Goal: Task Accomplishment & Management: Complete application form

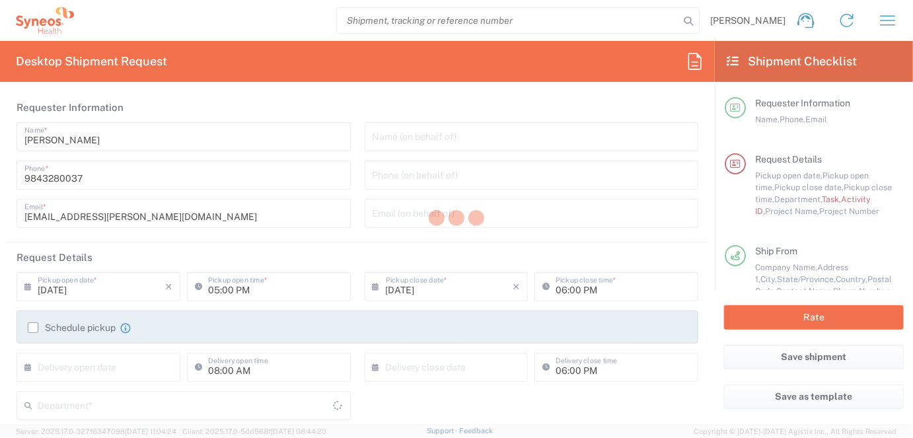
type input "[US_STATE]"
type input "[GEOGRAPHIC_DATA]"
type input "4510"
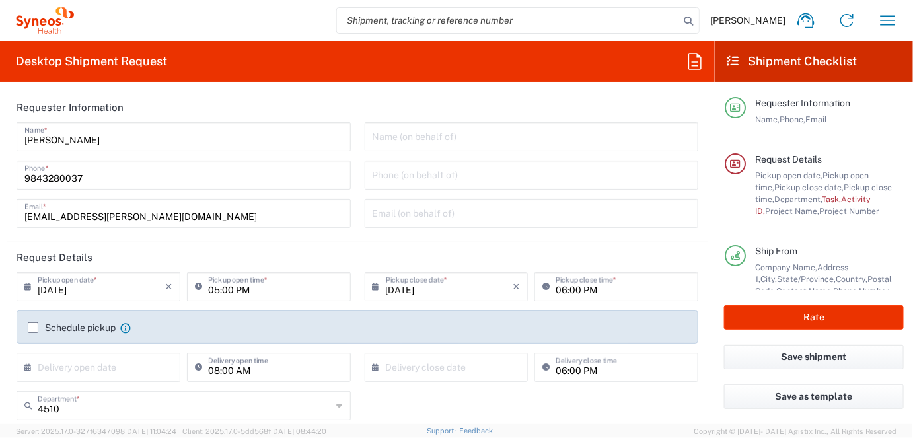
type input "Syneos Health, LLC-[GEOGRAPHIC_DATA] [GEOGRAPHIC_DATA] [GEOGRAPHIC_DATA]"
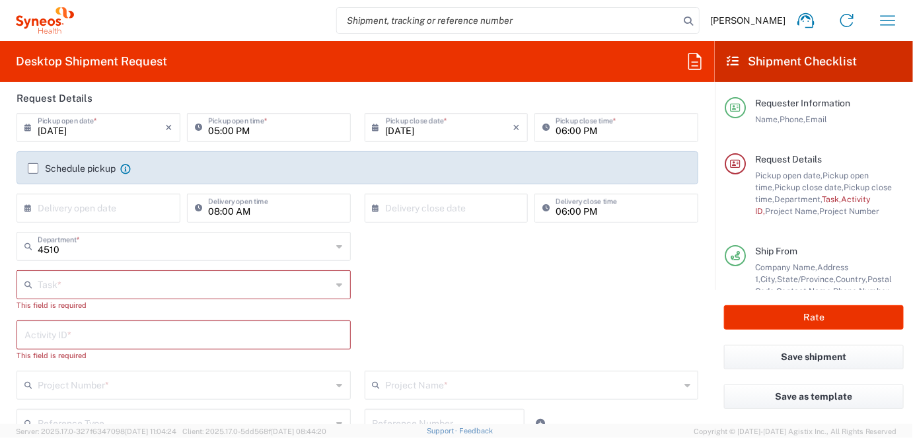
scroll to position [211, 0]
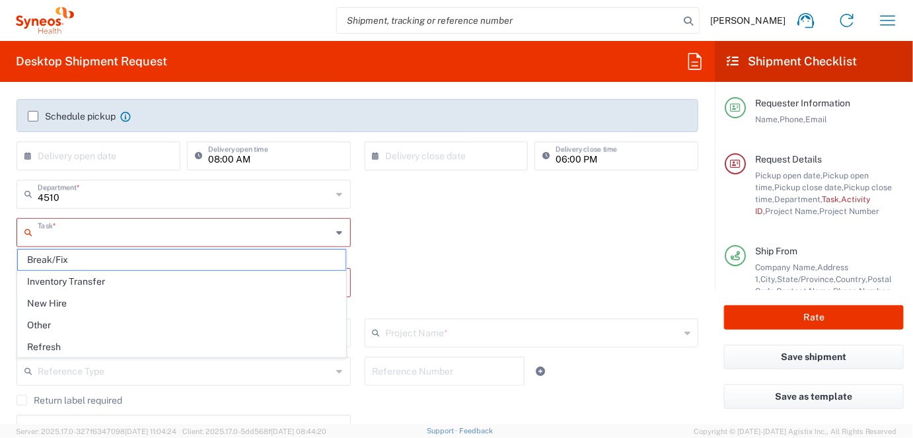
click at [231, 229] on input "text" at bounding box center [185, 231] width 295 height 23
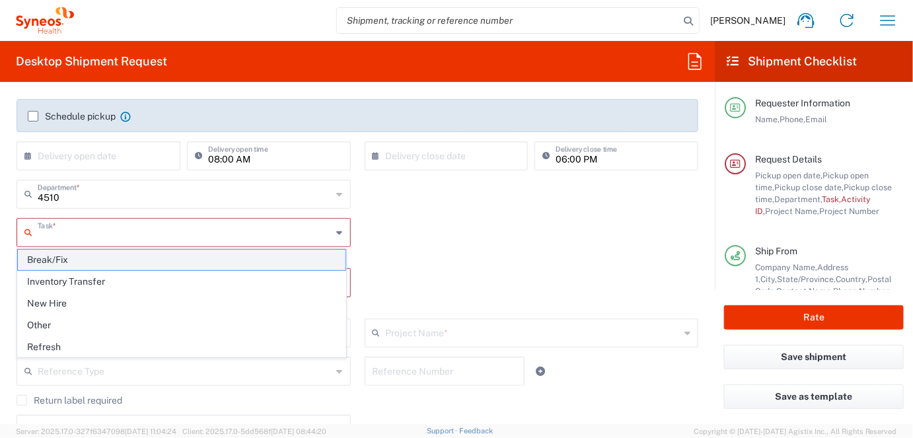
click at [142, 261] on span "Break/Fix" at bounding box center [182, 260] width 328 height 20
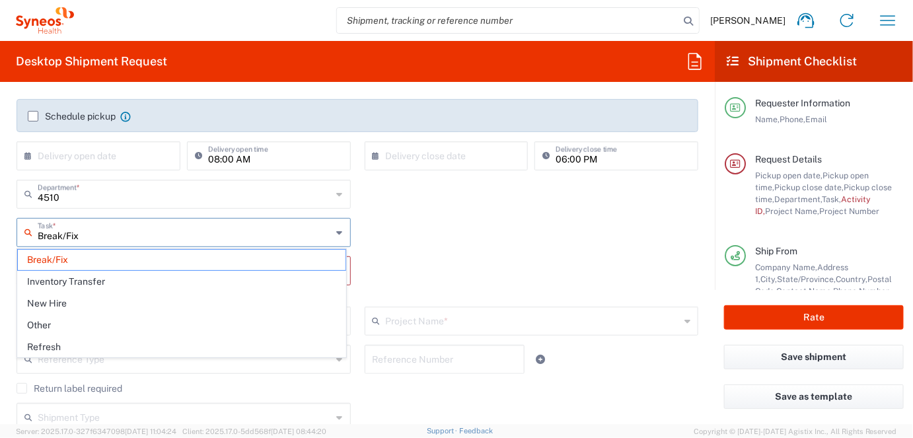
click at [151, 240] on input "Break/Fix" at bounding box center [185, 231] width 295 height 23
click at [78, 340] on span "Refresh" at bounding box center [182, 347] width 328 height 20
type input "Refresh"
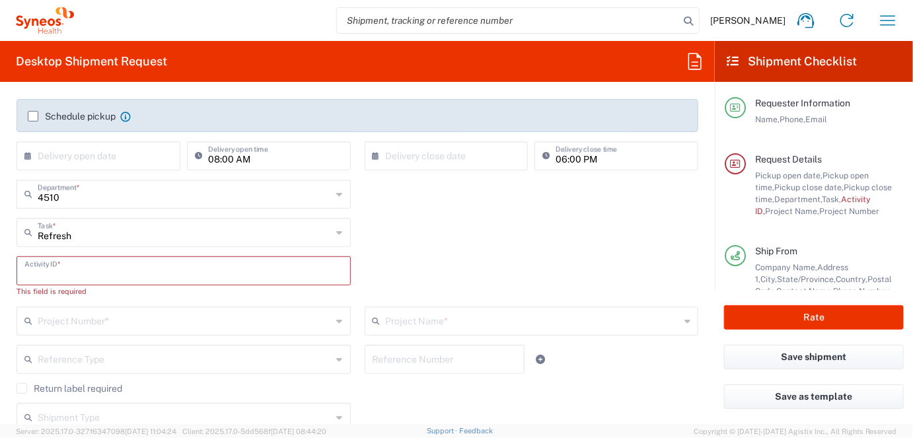
click at [104, 270] on input "text" at bounding box center [183, 269] width 319 height 23
click at [69, 274] on input "text" at bounding box center [183, 269] width 319 height 23
paste input "INC2628160"
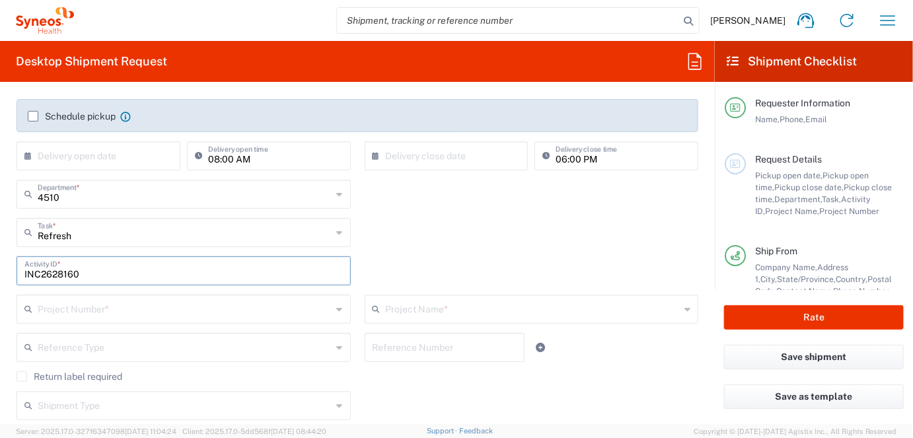
type input "INC2628160"
click at [130, 309] on input "text" at bounding box center [185, 308] width 295 height 23
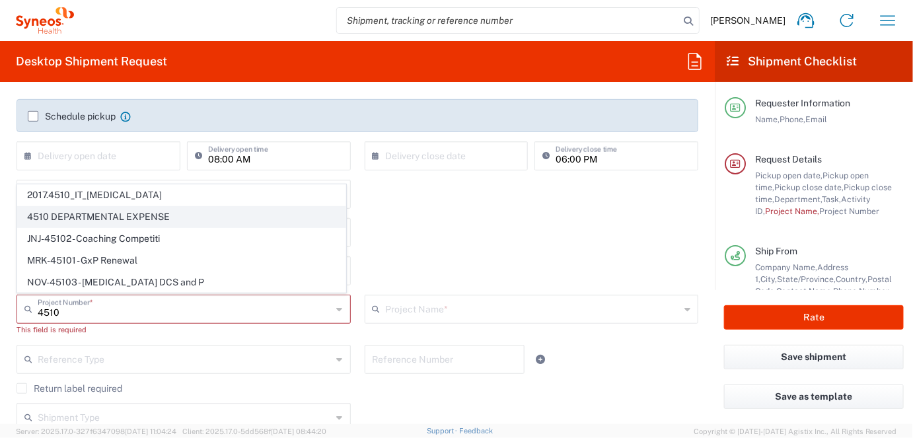
click at [124, 221] on span "4510 DEPARTMENTAL EXPENSE" at bounding box center [182, 217] width 328 height 20
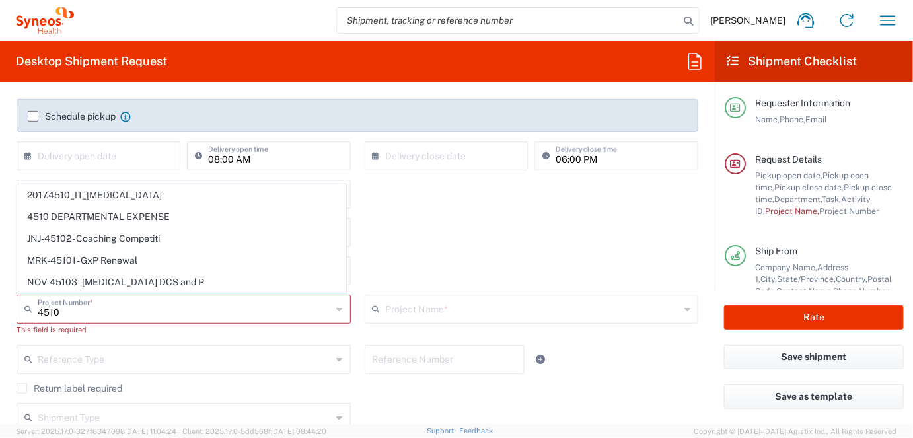
type input "4510 DEPARTMENTAL EXPENSE"
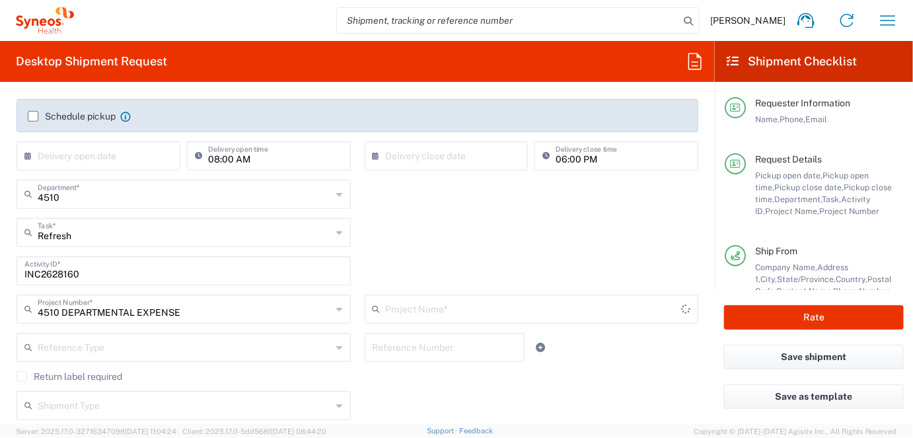
type input "4510 DEPARTMENTAL EXPENSE"
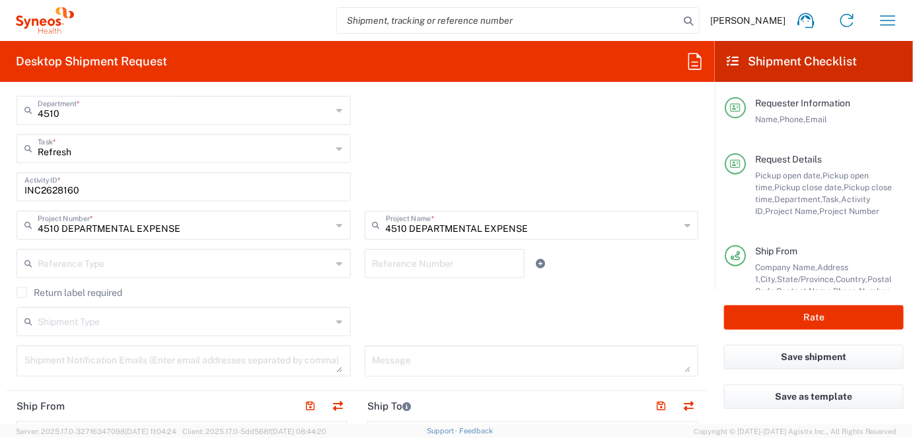
scroll to position [317, 0]
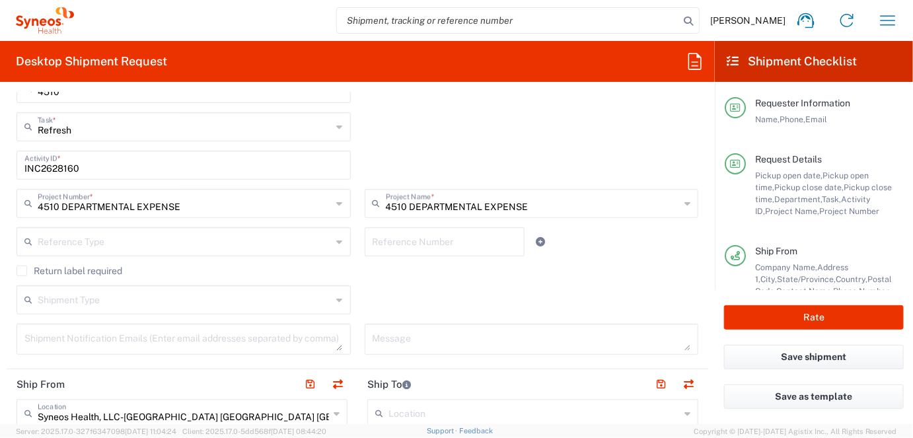
click at [28, 266] on label "Return label required" at bounding box center [70, 271] width 106 height 11
click at [22, 271] on input "Return label required" at bounding box center [22, 271] width 0 height 0
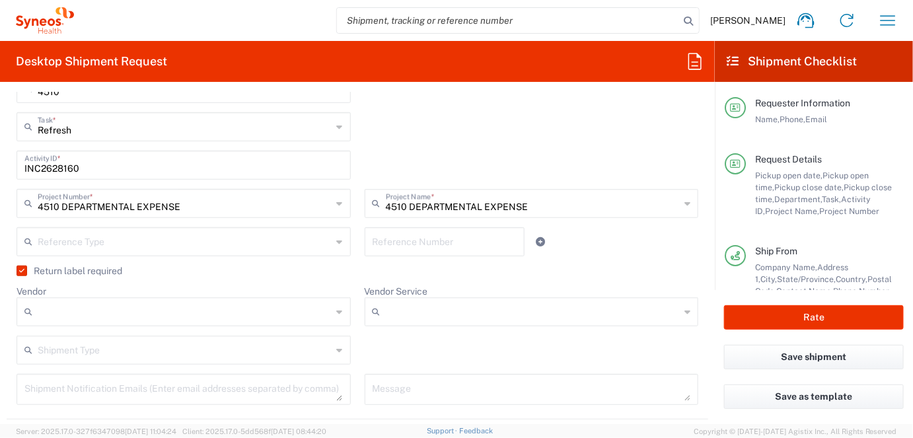
click at [104, 238] on input "text" at bounding box center [185, 240] width 295 height 23
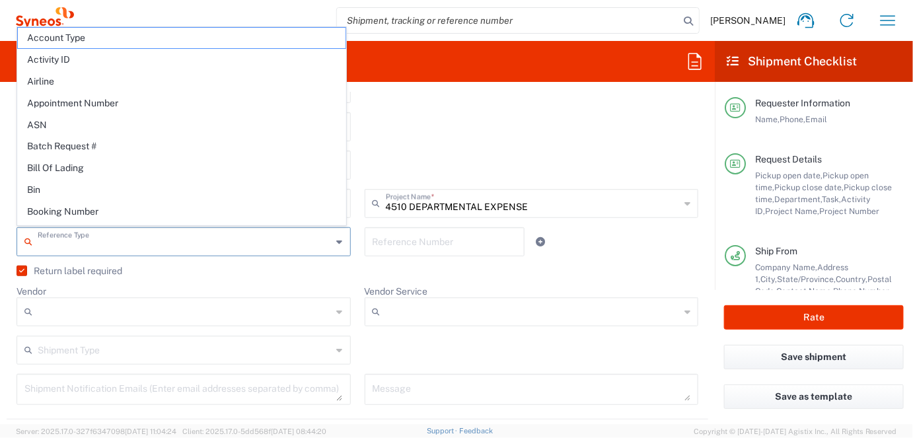
paste input "INC2628160"
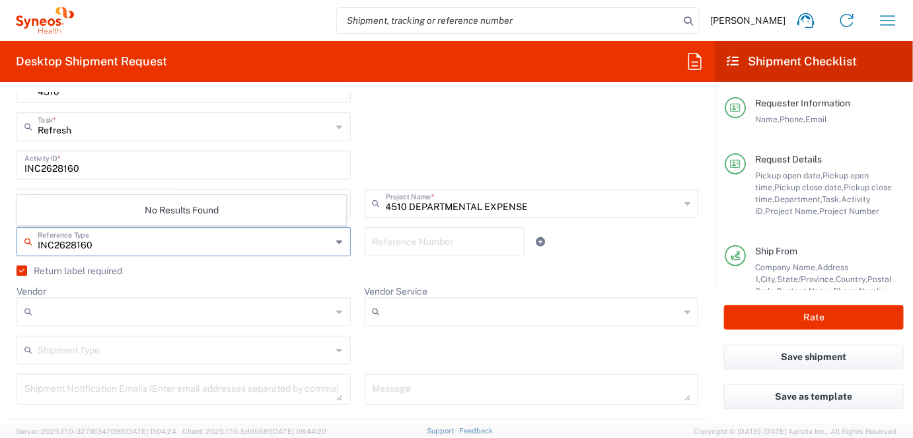
type input "INC2628160"
click at [441, 241] on input "text" at bounding box center [445, 240] width 144 height 23
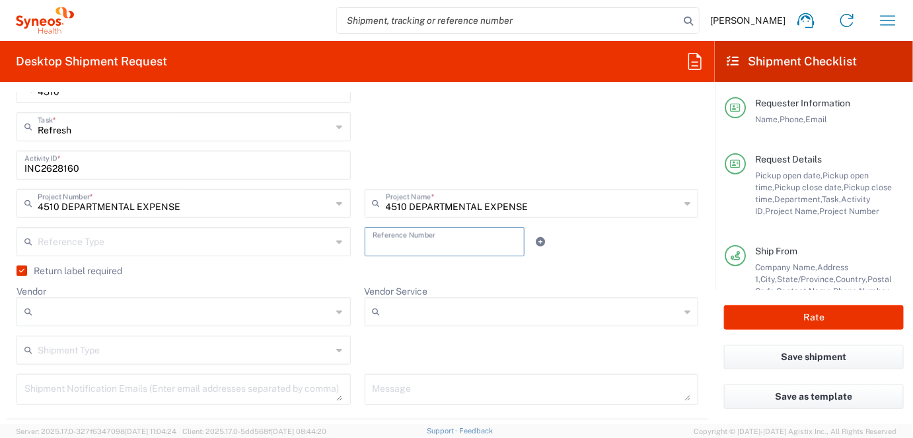
paste input "INC2628160"
type input "INC2628160"
click at [174, 243] on input "text" at bounding box center [185, 240] width 295 height 23
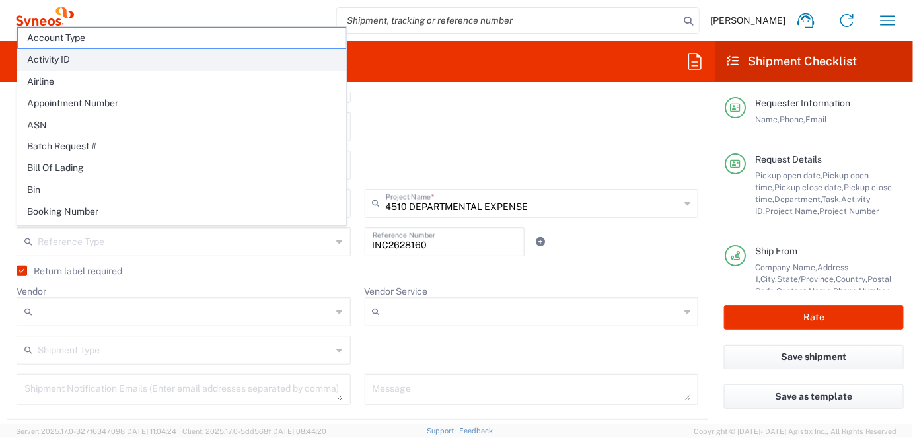
click at [66, 60] on span "Activity ID" at bounding box center [182, 60] width 328 height 20
type input "Activity ID"
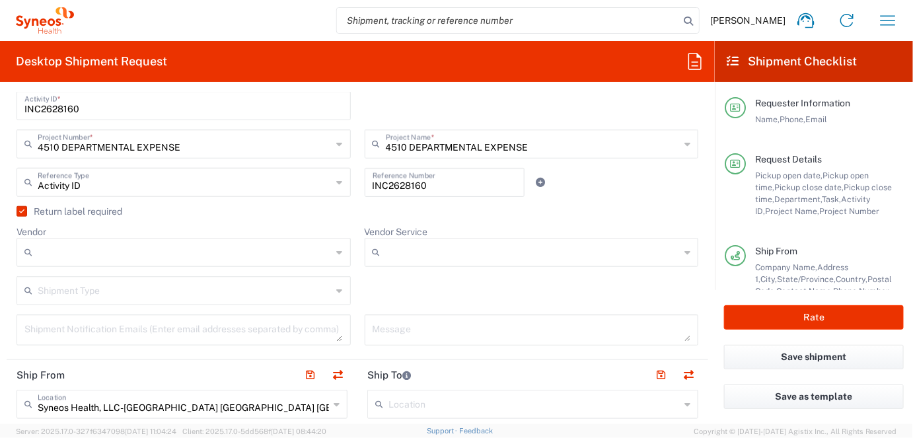
scroll to position [423, 0]
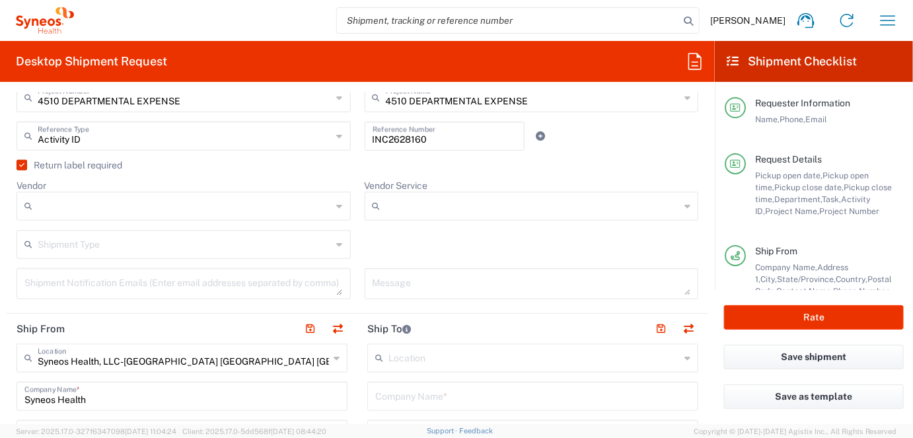
click at [151, 208] on input "Vendor" at bounding box center [185, 206] width 295 height 21
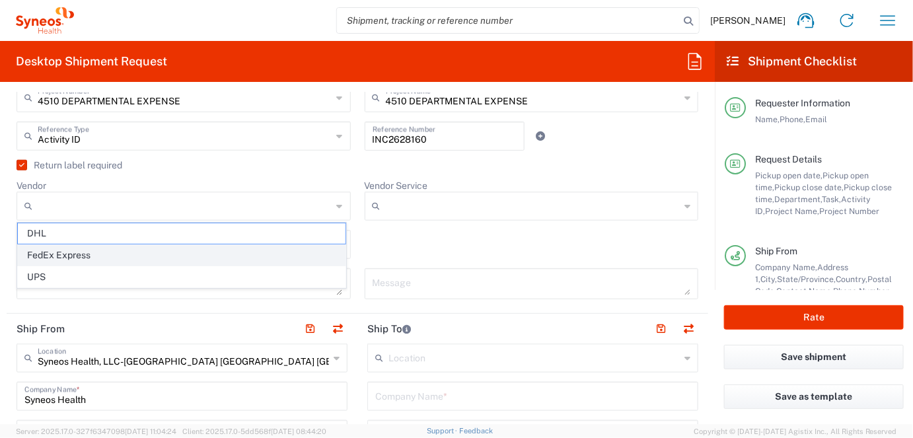
click at [77, 256] on span "FedEx Express" at bounding box center [182, 255] width 328 height 20
type input "FedEx Express"
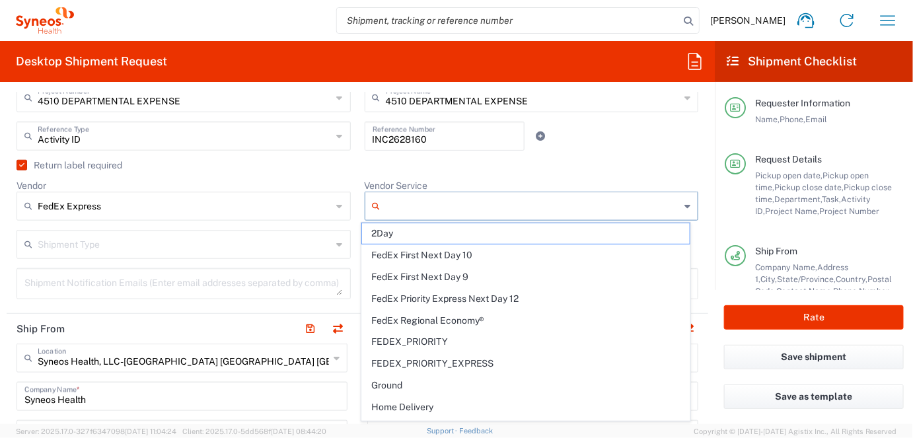
click at [447, 206] on input "Vendor Service" at bounding box center [533, 206] width 295 height 21
click at [402, 235] on span "2Day" at bounding box center [526, 233] width 328 height 20
type input "2Day"
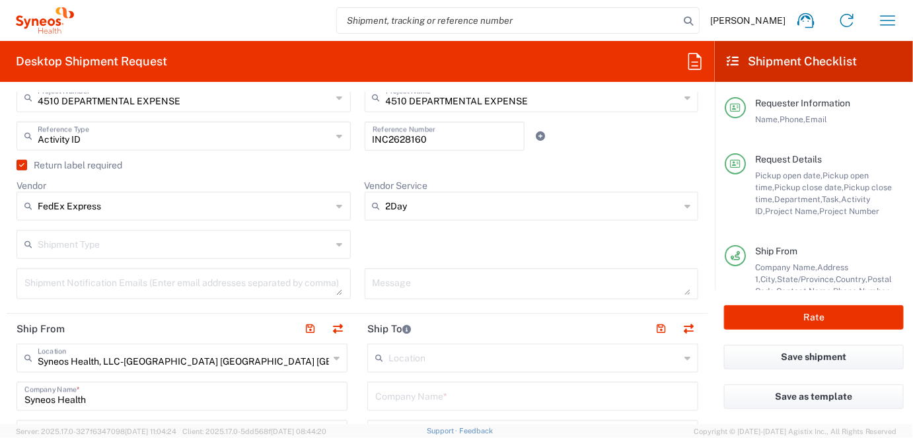
click at [95, 246] on input "text" at bounding box center [185, 243] width 295 height 23
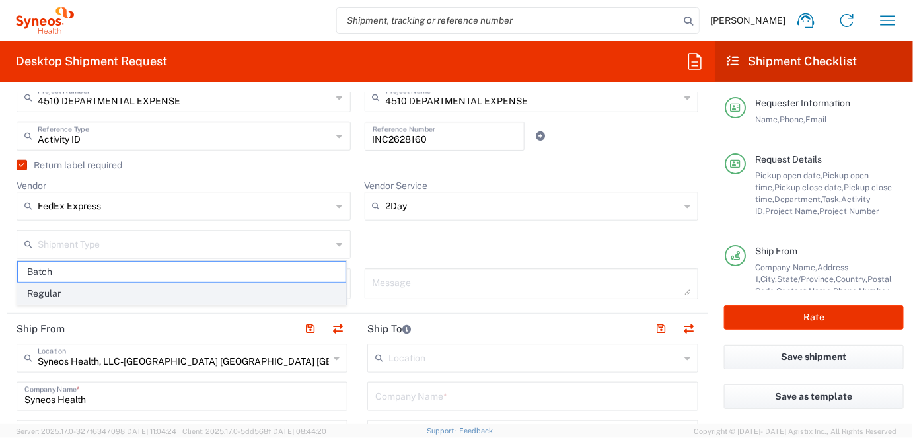
click at [74, 289] on span "Regular" at bounding box center [182, 294] width 328 height 20
type input "Regular"
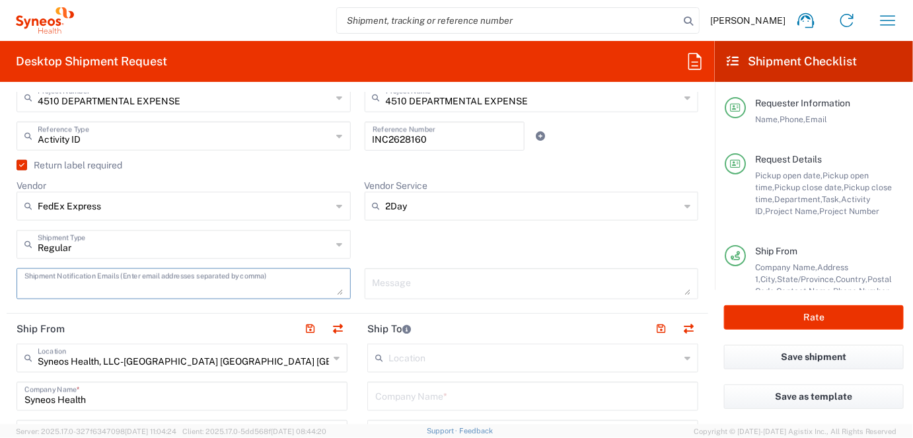
click at [107, 284] on textarea at bounding box center [183, 283] width 319 height 23
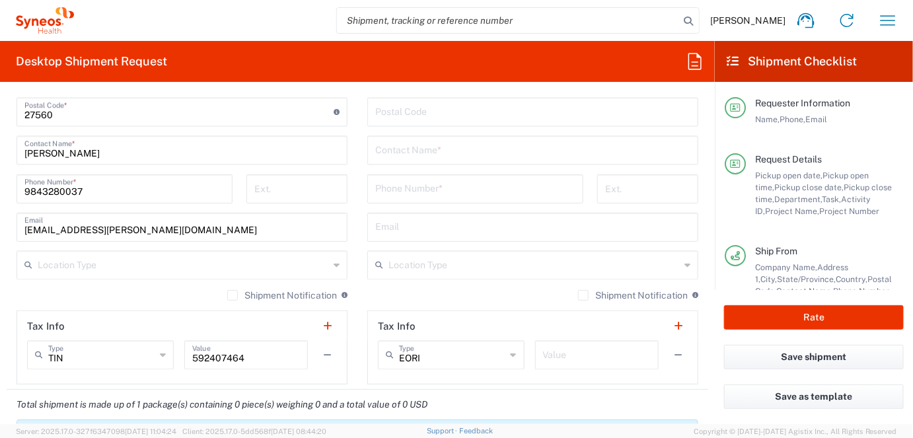
scroll to position [952, 0]
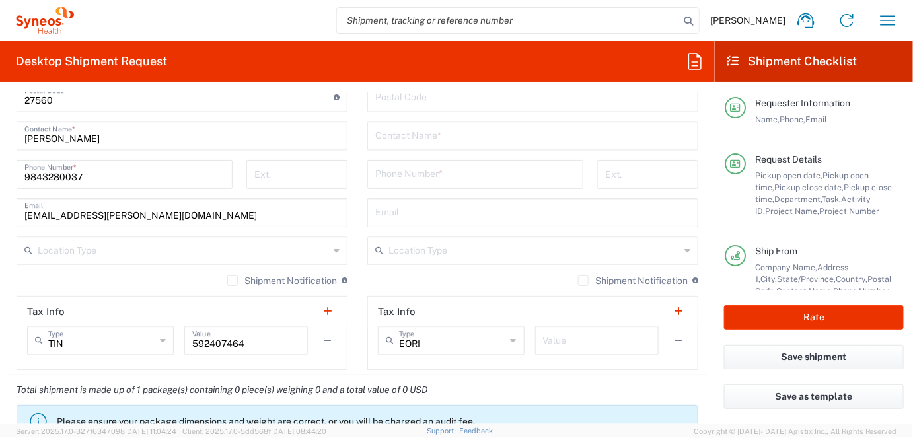
click at [142, 252] on input "text" at bounding box center [183, 250] width 291 height 23
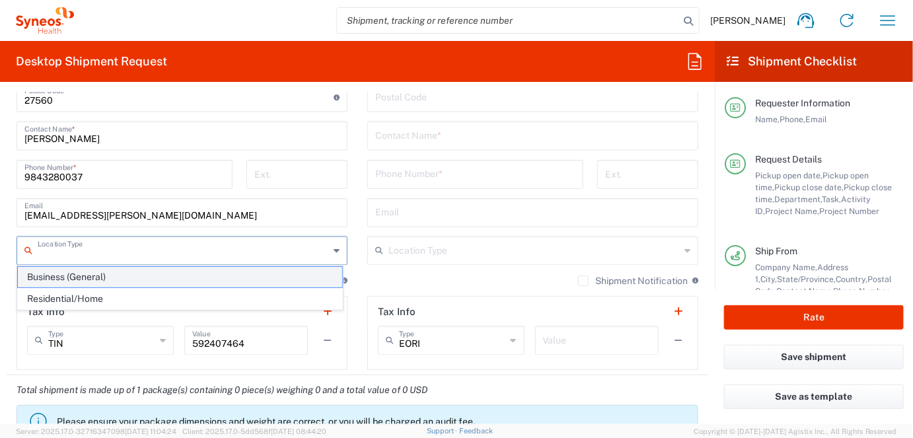
click at [134, 278] on span "Business (General)" at bounding box center [180, 277] width 324 height 20
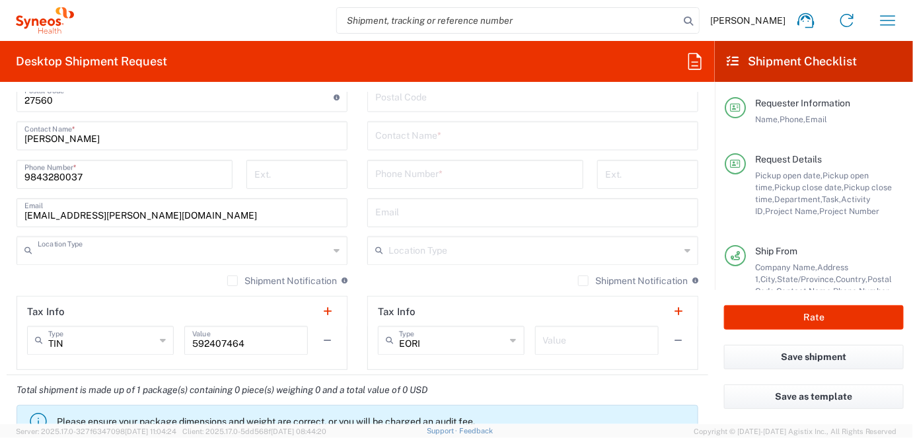
type input "Business (General)"
click at [445, 251] on input "text" at bounding box center [534, 250] width 291 height 23
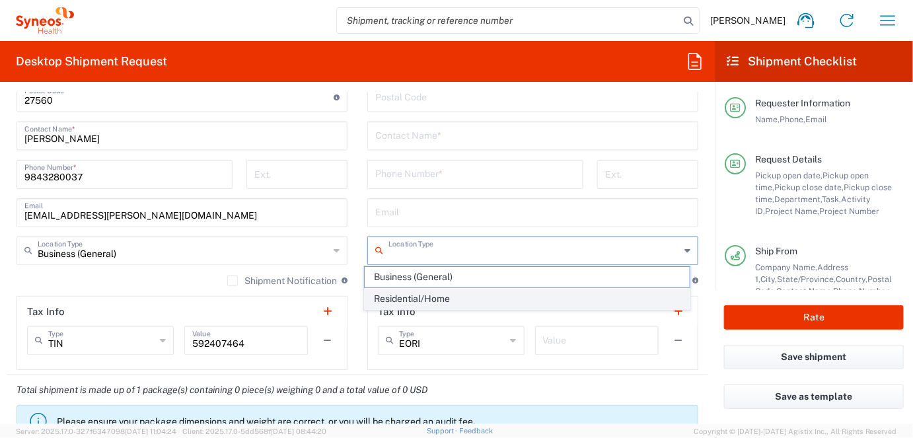
click at [416, 297] on span "Residential/Home" at bounding box center [527, 299] width 324 height 20
type input "Residential/Home"
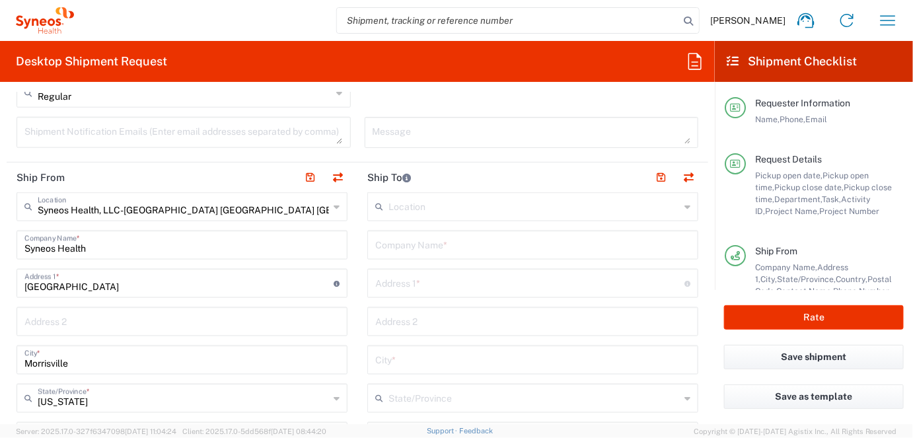
scroll to position [529, 0]
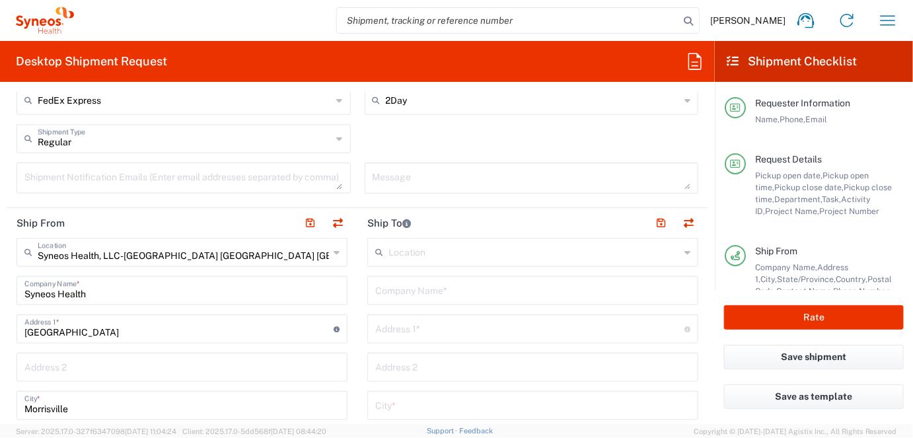
click at [402, 326] on input "text" at bounding box center [529, 328] width 309 height 23
paste input "7109 Cameron Trace Drive"
type input "7109 Cameron Trace Drive"
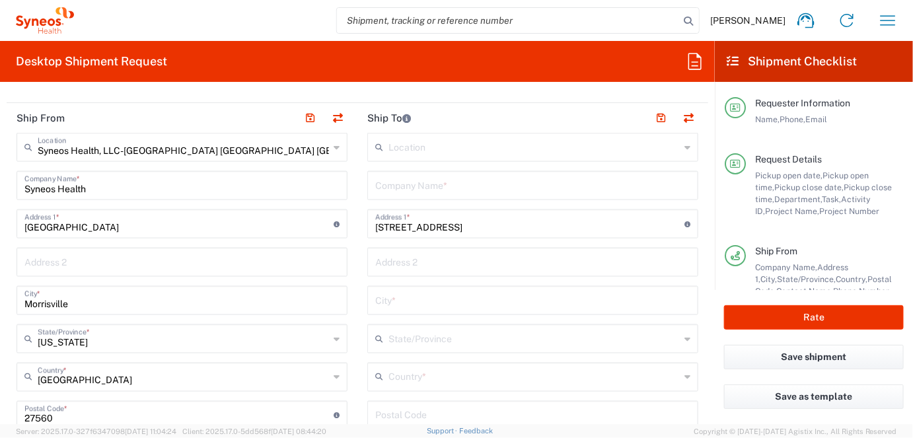
scroll to position [634, 0]
click at [461, 374] on input "text" at bounding box center [534, 375] width 291 height 23
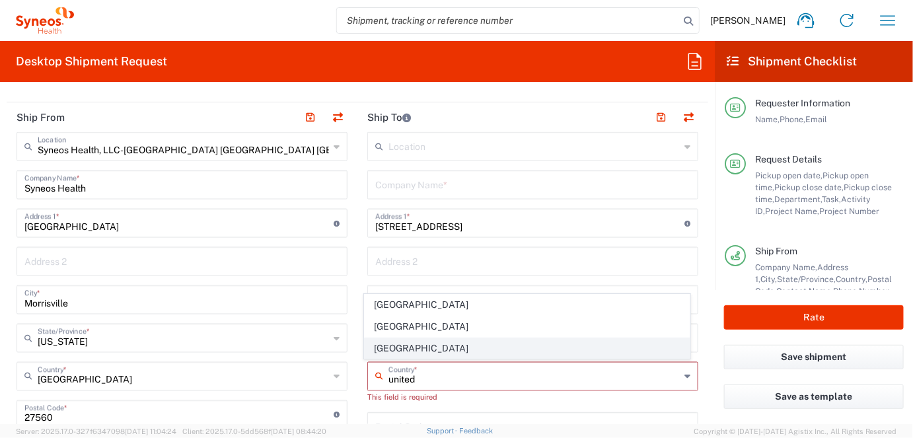
click at [392, 346] on span "United States" at bounding box center [527, 348] width 324 height 20
type input "United States"
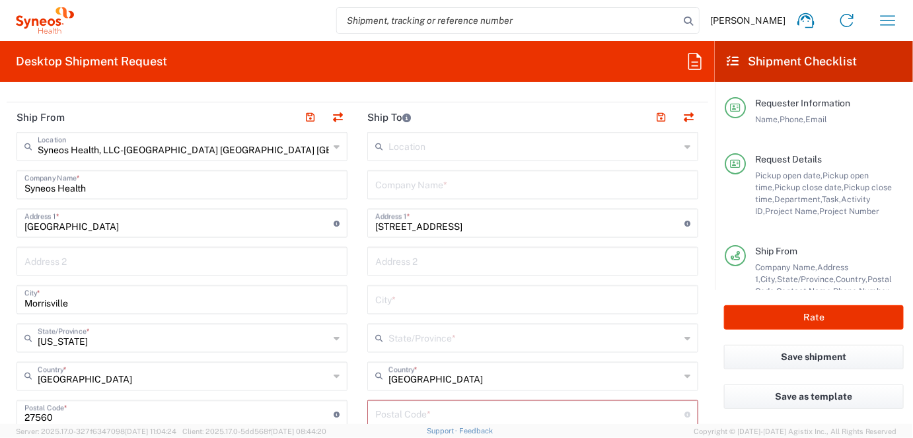
click at [421, 301] on input "text" at bounding box center [532, 298] width 315 height 23
type input "Wilmington"
click at [416, 337] on input "text" at bounding box center [534, 337] width 291 height 23
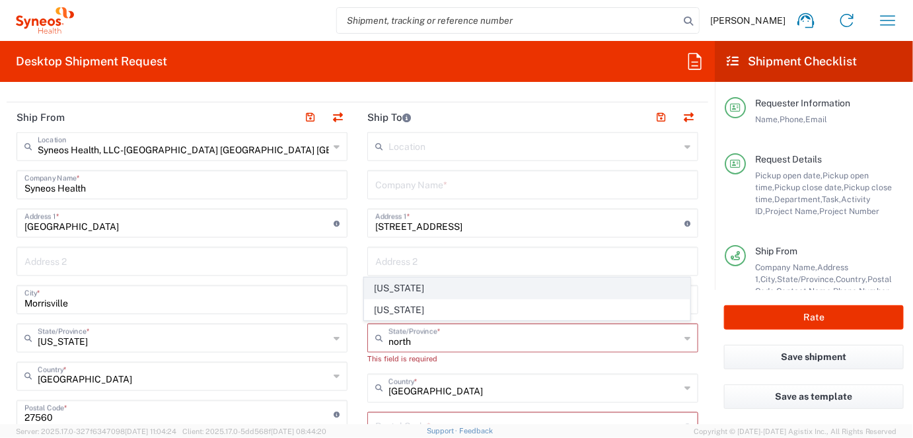
click at [395, 289] on span "North Carolina" at bounding box center [527, 288] width 324 height 20
type input "North Carolina"
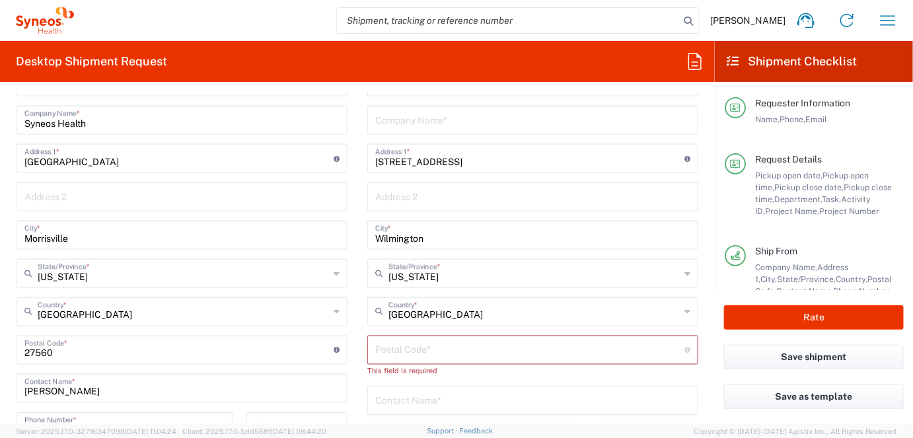
scroll to position [740, 0]
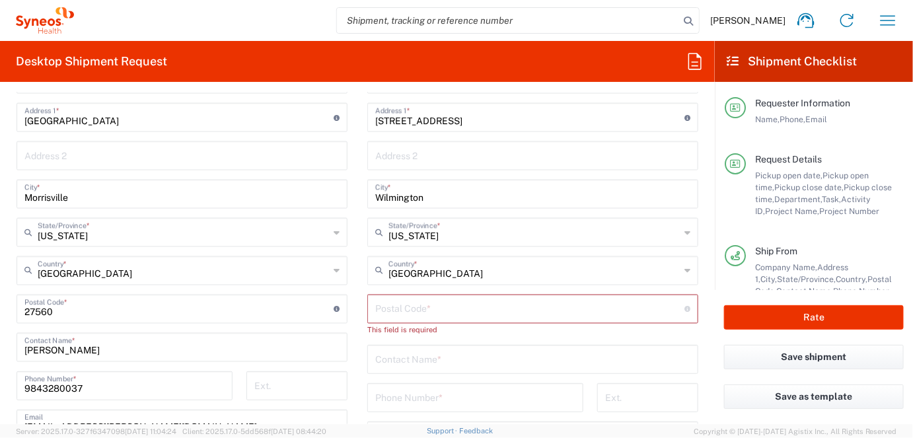
click at [431, 308] on input "undefined" at bounding box center [529, 308] width 309 height 23
paste input "28411"
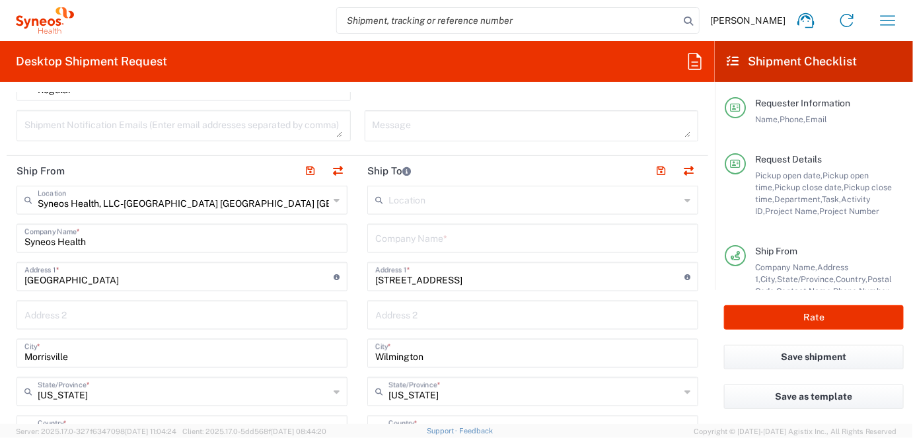
scroll to position [529, 0]
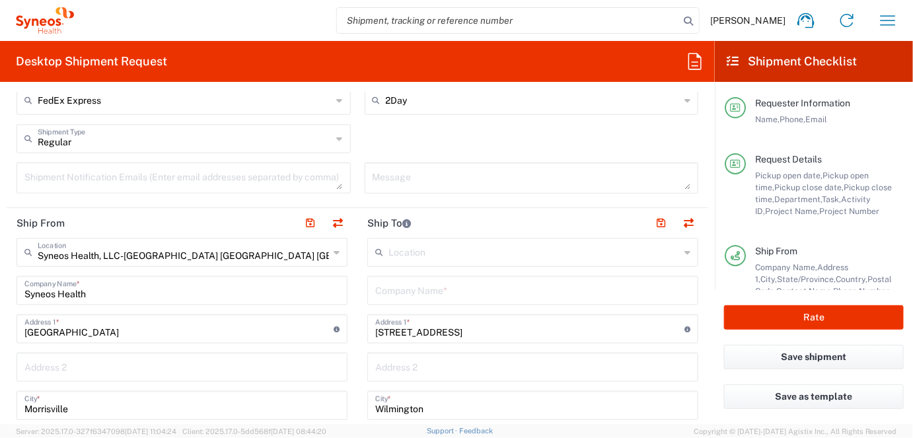
type input "28411"
click at [452, 290] on input "text" at bounding box center [532, 289] width 315 height 23
drag, startPoint x: 451, startPoint y: 290, endPoint x: 373, endPoint y: 291, distance: 77.3
click at [375, 291] on input "Hallei Floyd" at bounding box center [532, 289] width 315 height 23
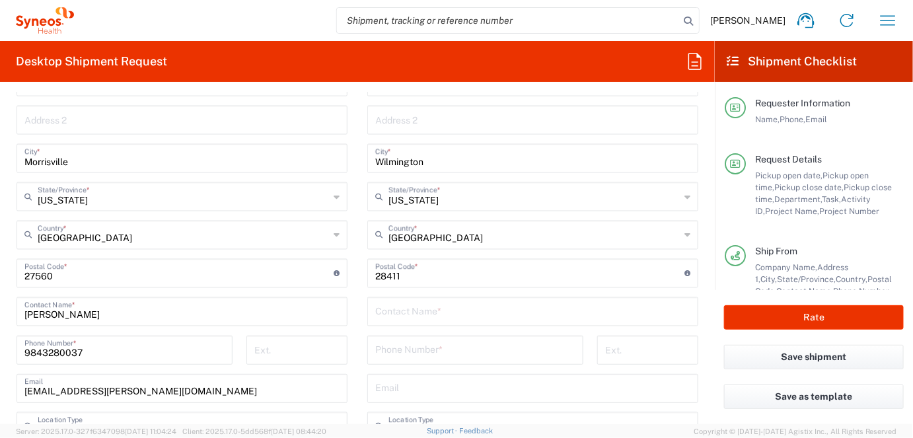
scroll to position [792, 0]
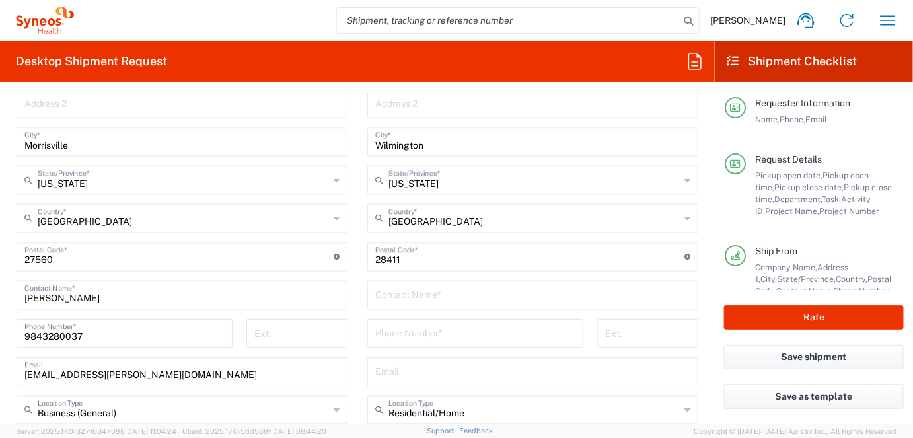
type input "Hallei Floyd"
click at [416, 297] on input "text" at bounding box center [532, 294] width 315 height 23
paste input "Hallei Floyd"
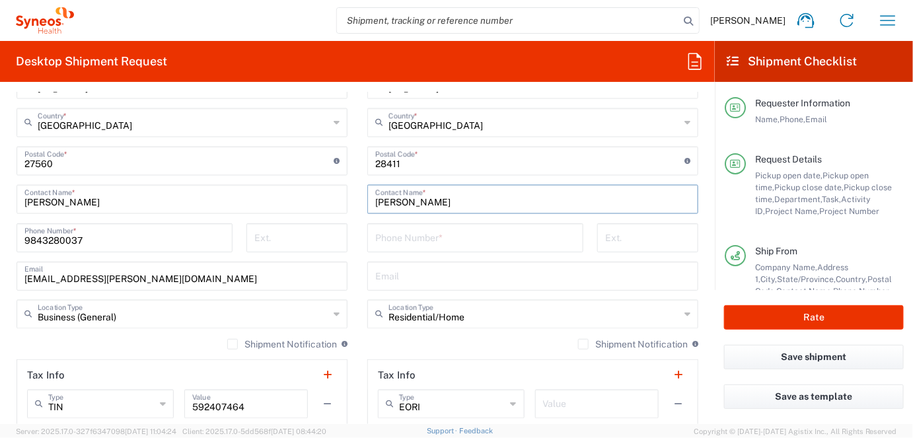
scroll to position [898, 0]
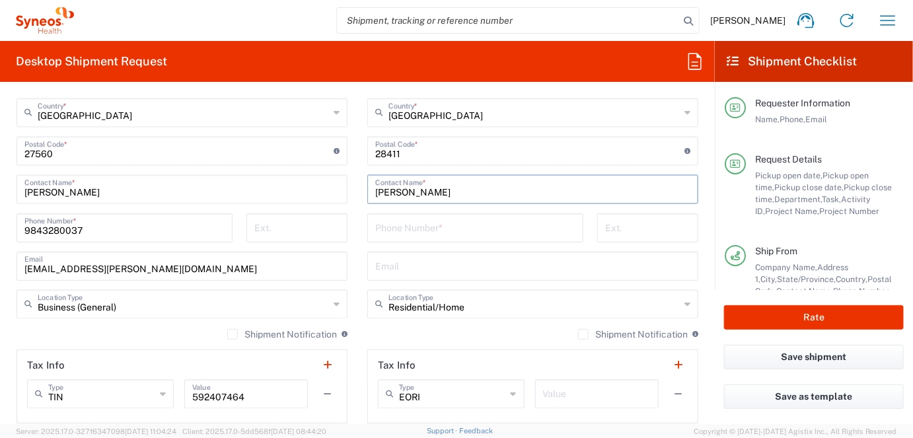
type input "Hallei Floyd"
click at [389, 225] on input "tel" at bounding box center [475, 226] width 200 height 23
paste input "(919)-818-5831"
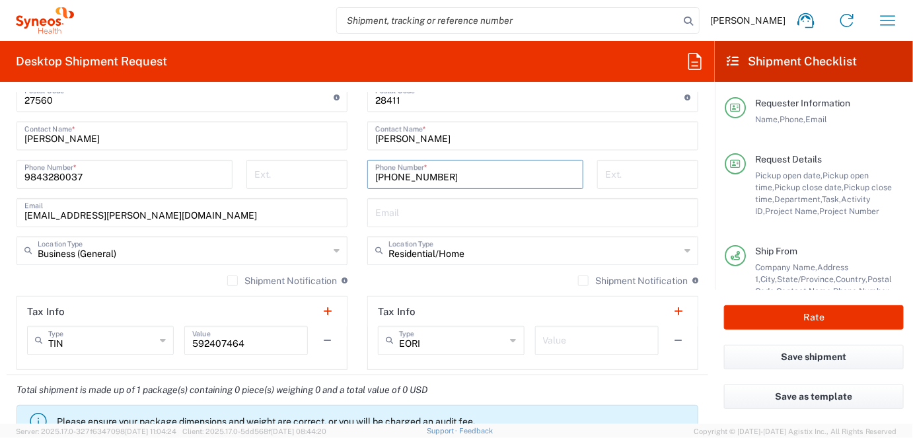
type input "(919)-818-5831"
click at [394, 209] on input "text" at bounding box center [532, 211] width 315 height 23
paste input "hallei.floyd@syneoshealth.com"
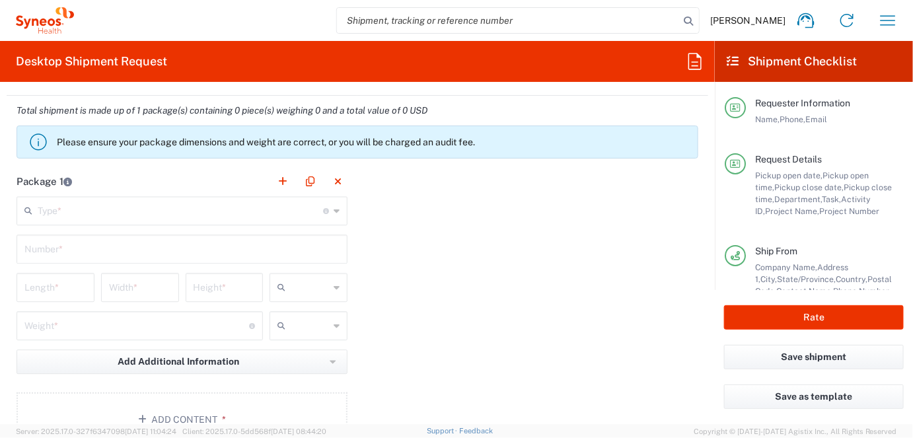
scroll to position [1269, 0]
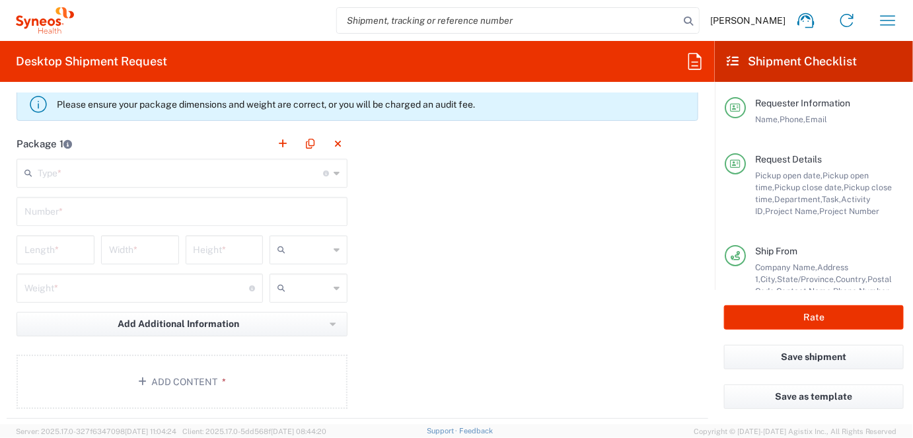
type input "hallei.floyd@syneoshealth.com"
click at [125, 168] on input "text" at bounding box center [180, 172] width 285 height 23
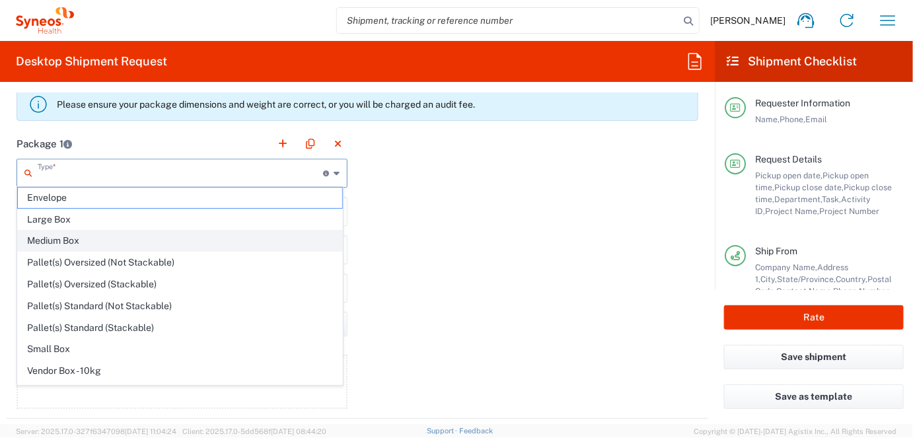
click at [95, 241] on span "Medium Box" at bounding box center [180, 241] width 324 height 20
type input "Medium Box"
type input "13"
type input "11.5"
type input "2.5"
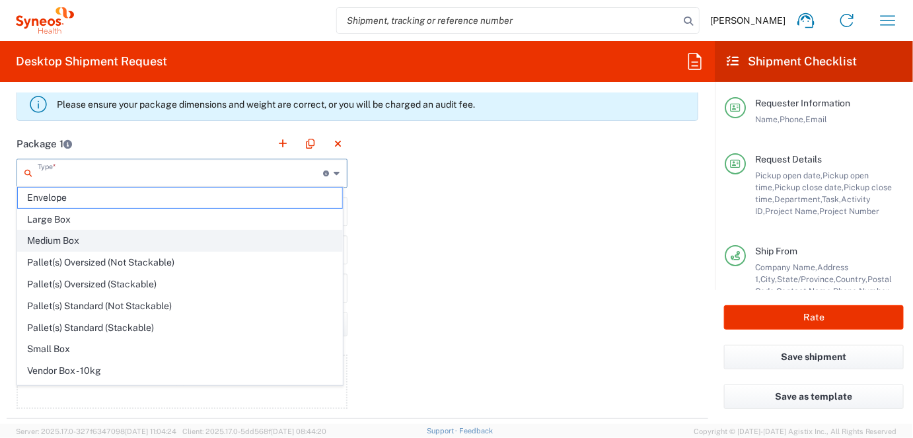
type input "in"
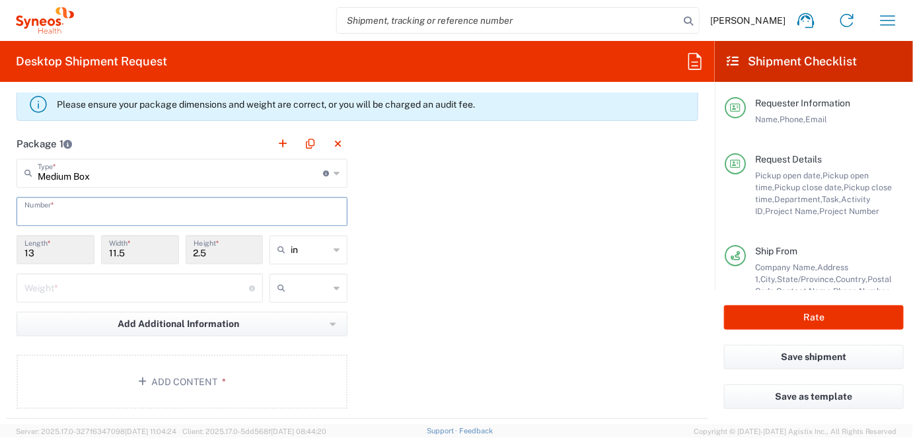
click at [68, 210] on input "text" at bounding box center [181, 210] width 315 height 23
click at [131, 285] on input "number" at bounding box center [136, 287] width 225 height 23
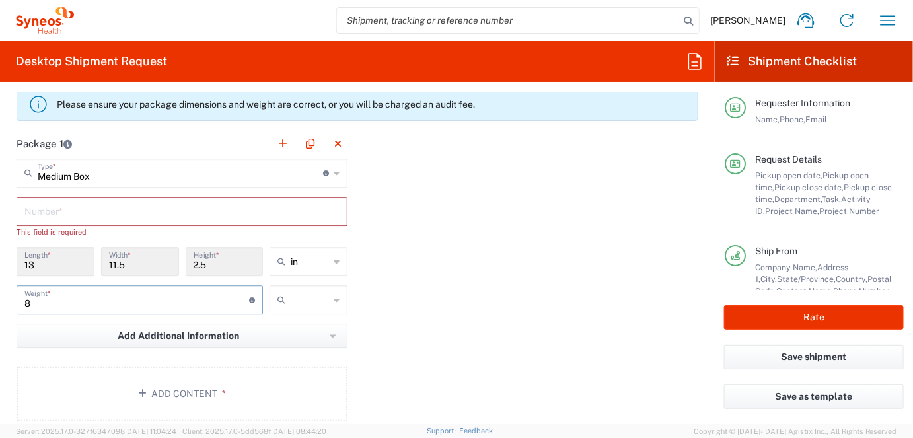
type input "8"
click at [291, 294] on input "text" at bounding box center [310, 299] width 38 height 21
click at [286, 346] on span "lbs" at bounding box center [305, 346] width 74 height 20
type input "lbs"
click at [83, 206] on input "text" at bounding box center [181, 210] width 315 height 23
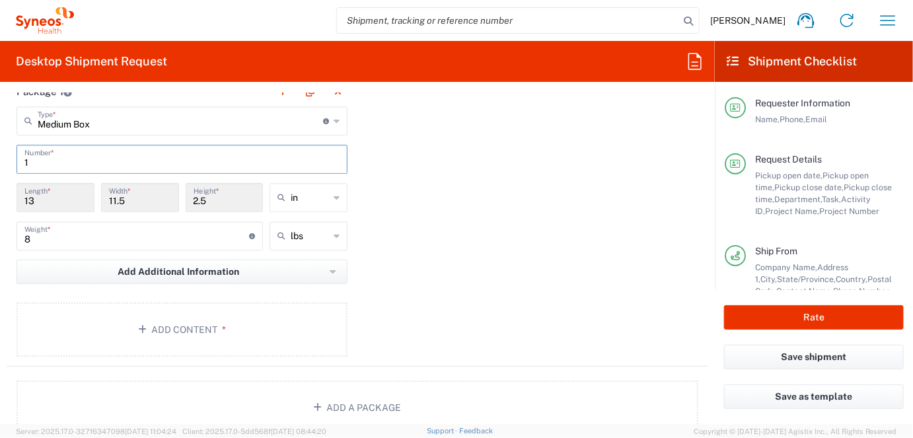
scroll to position [1375, 0]
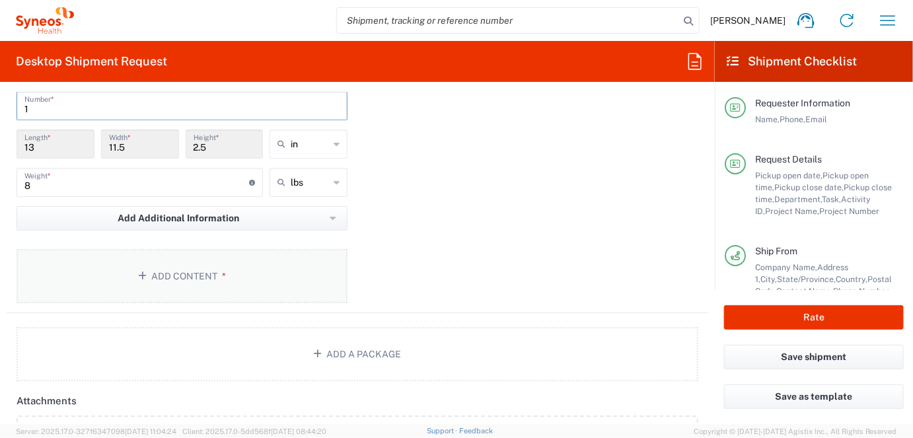
type input "1"
click at [204, 271] on button "Add Content *" at bounding box center [182, 276] width 331 height 54
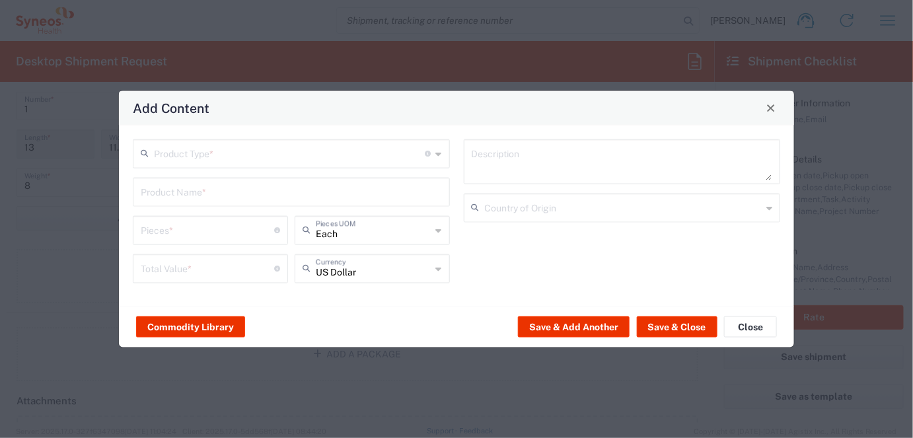
click at [294, 155] on input "text" at bounding box center [290, 152] width 272 height 23
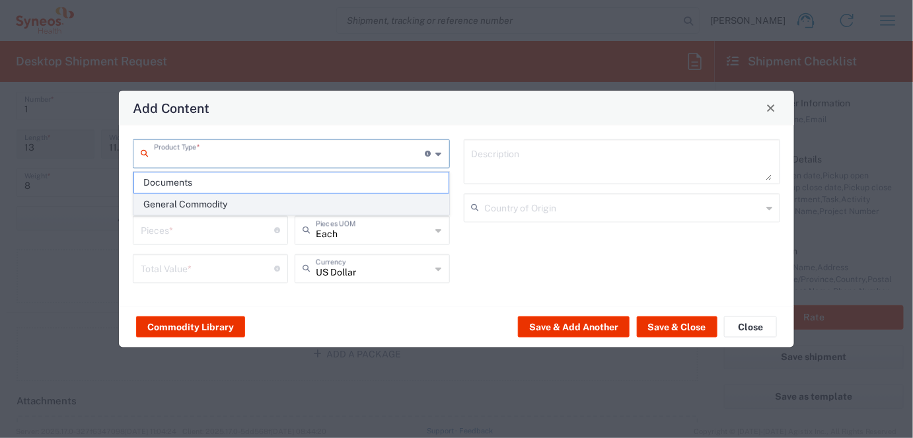
click at [237, 200] on span "General Commodity" at bounding box center [291, 204] width 315 height 20
type input "General Commodity"
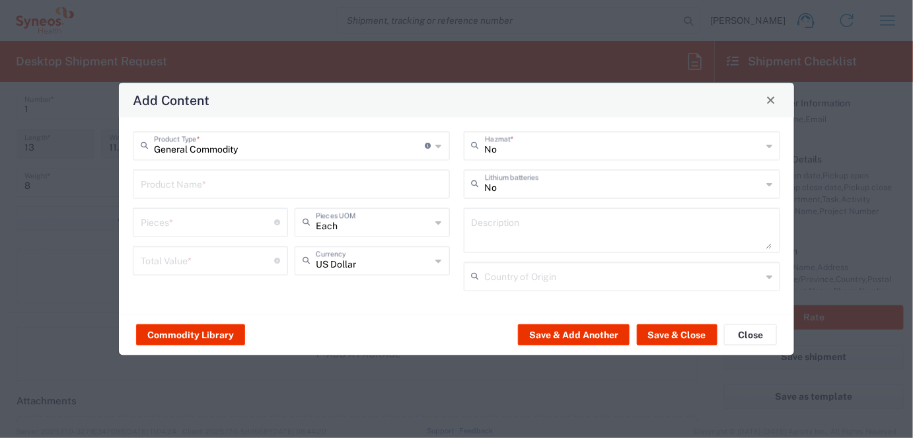
click at [218, 187] on input "text" at bounding box center [291, 182] width 301 height 23
type input "lenovo P15"
drag, startPoint x: 206, startPoint y: 187, endPoint x: 121, endPoint y: 174, distance: 85.6
click at [127, 177] on div "General Commodity Product Type * Document: Paper document generated internally …" at bounding box center [291, 215] width 331 height 169
type input "P"
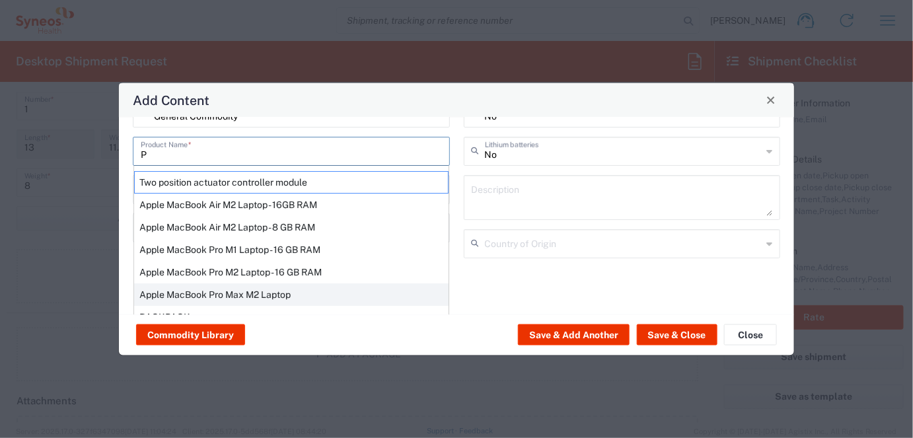
scroll to position [0, 0]
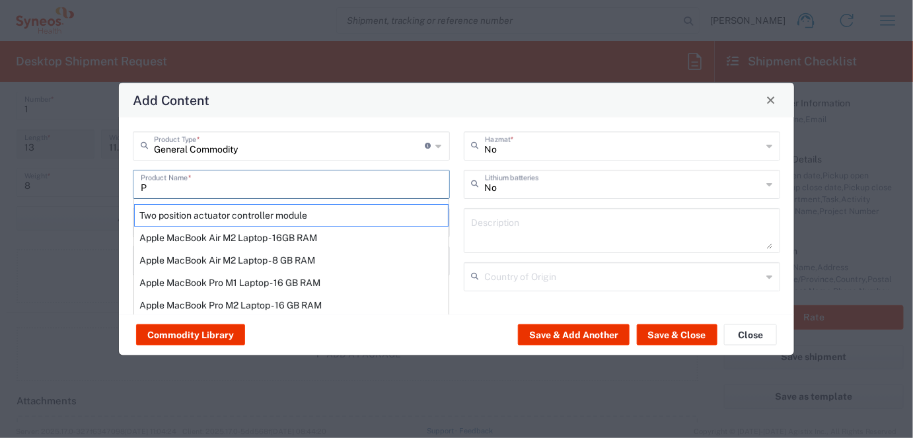
drag, startPoint x: 175, startPoint y: 189, endPoint x: 98, endPoint y: 184, distance: 77.5
click at [98, 184] on div "Add Content General Commodity Product Type * Document: Paper document generated…" at bounding box center [456, 219] width 913 height 438
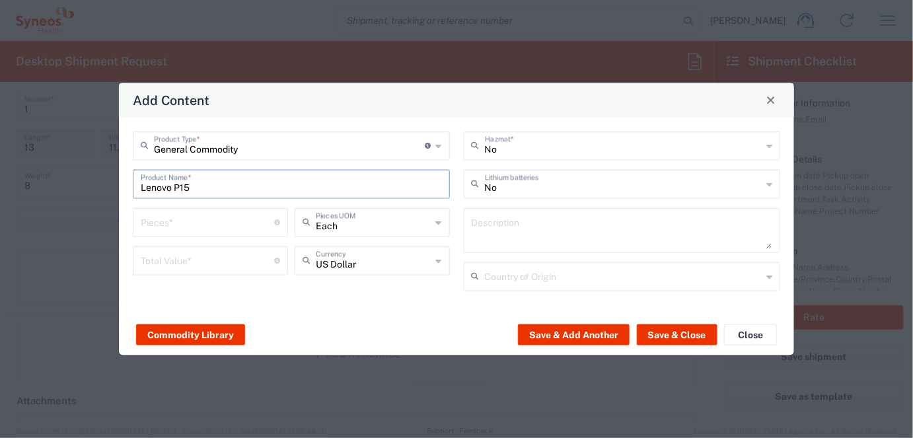
drag, startPoint x: 201, startPoint y: 189, endPoint x: 103, endPoint y: 172, distance: 99.2
click at [104, 174] on div "Add Content General Commodity Product Type * Document: Paper document generated…" at bounding box center [456, 219] width 913 height 438
type input "P"
type input "Lenovo P15"
click at [203, 219] on input "number" at bounding box center [207, 220] width 133 height 23
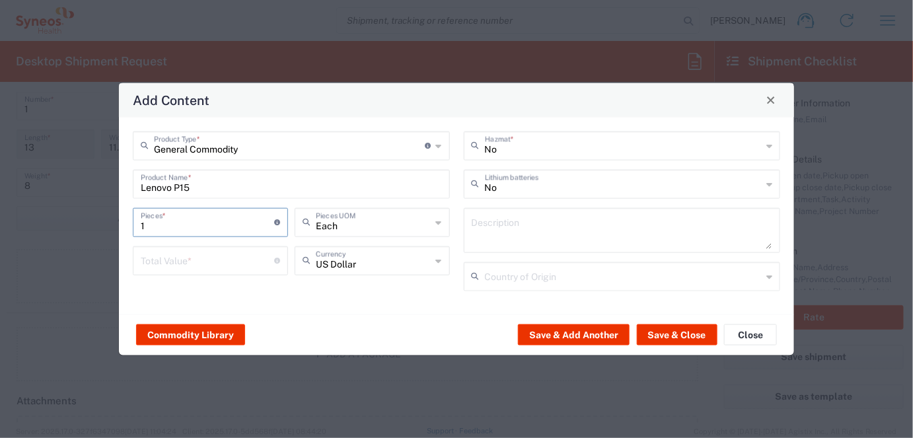
type input "1"
click at [217, 256] on input "number" at bounding box center [207, 259] width 133 height 23
type input "1500"
click at [554, 138] on input "text" at bounding box center [624, 144] width 278 height 23
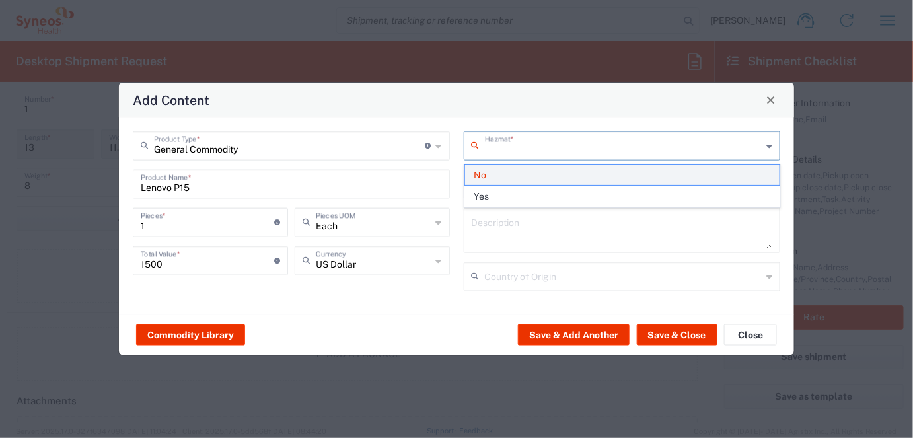
click at [515, 175] on span "No" at bounding box center [622, 175] width 315 height 20
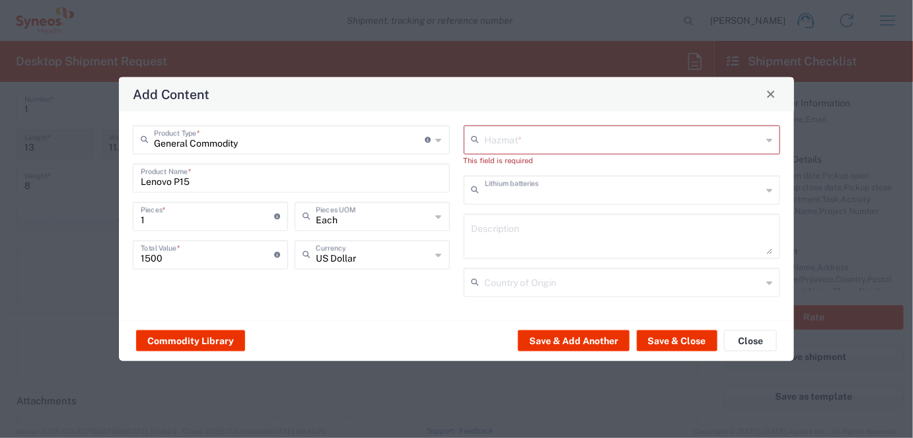
click at [542, 198] on input "text" at bounding box center [624, 188] width 278 height 23
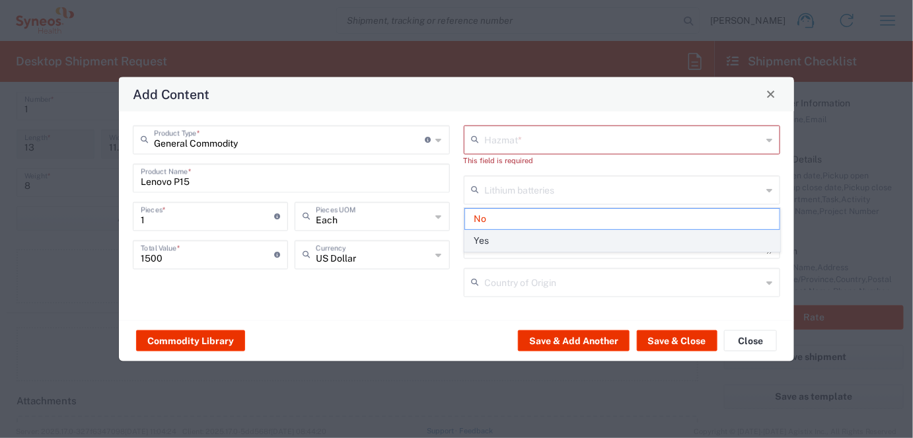
click at [520, 239] on span "Yes" at bounding box center [622, 241] width 315 height 20
type input "Yes"
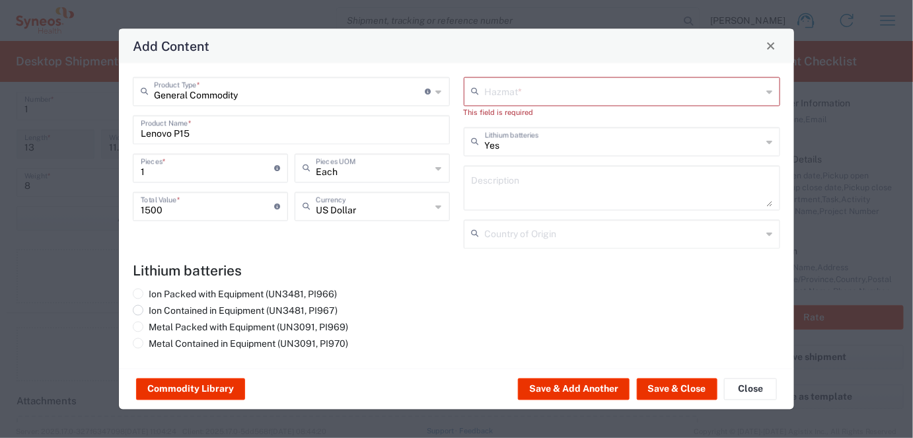
click at [163, 310] on label "Ion Contained in Equipment (UN3481, PI967)" at bounding box center [235, 311] width 205 height 12
click at [157, 310] on input "Ion Contained in Equipment (UN3481, PI967)" at bounding box center [153, 309] width 9 height 9
radio input "true"
click at [539, 233] on input "text" at bounding box center [624, 232] width 278 height 23
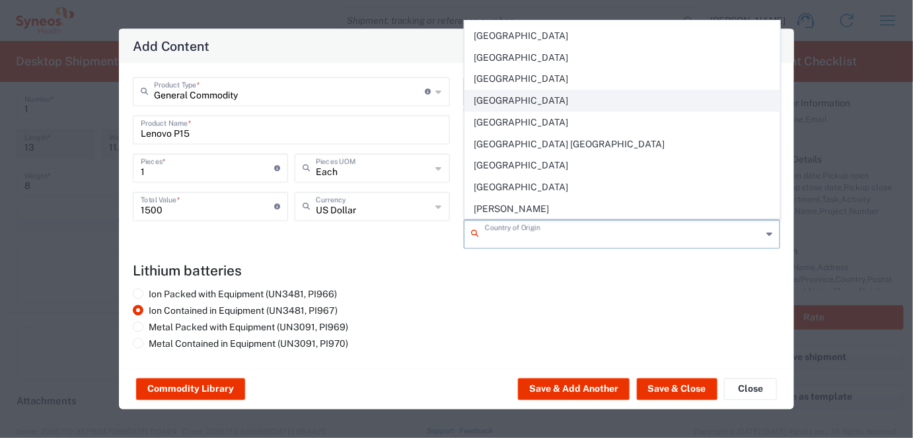
scroll to position [792, 0]
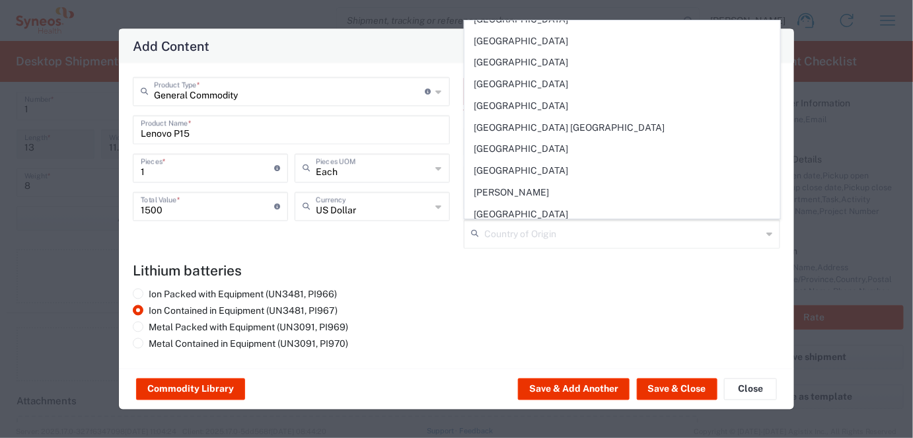
click at [496, 226] on span "China" at bounding box center [622, 236] width 315 height 20
type input "China"
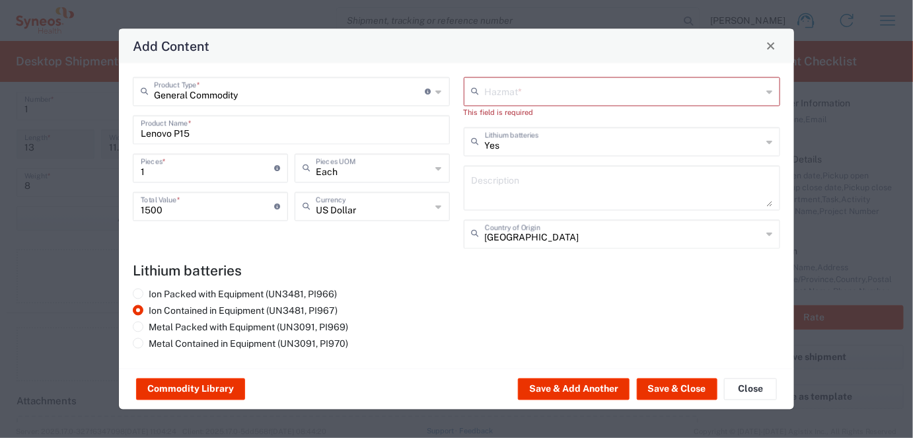
click at [527, 95] on input "text" at bounding box center [624, 90] width 278 height 23
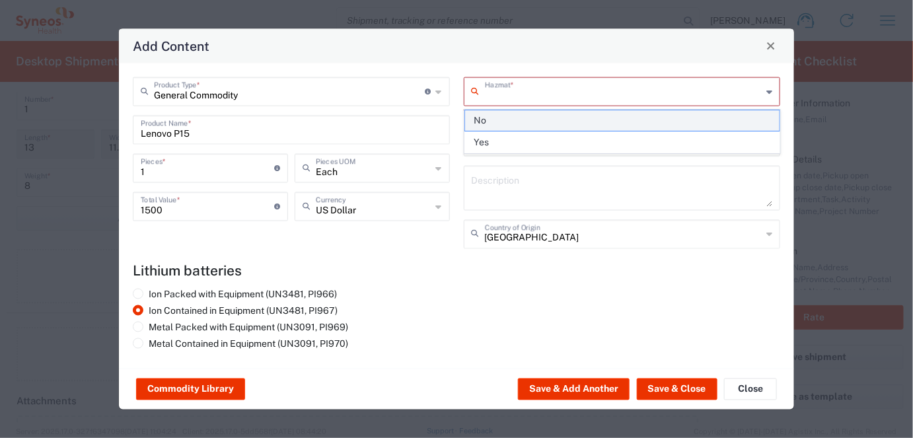
click at [506, 124] on span "No" at bounding box center [622, 120] width 315 height 20
type input "No"
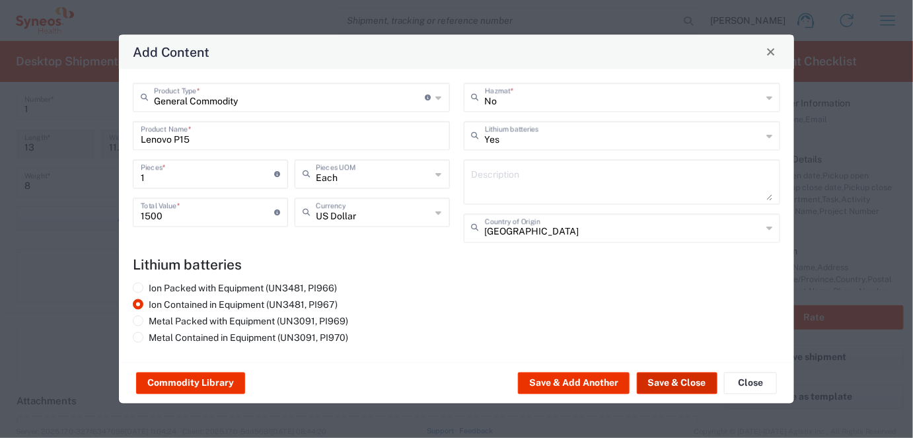
click at [698, 378] on button "Save & Close" at bounding box center [677, 383] width 81 height 21
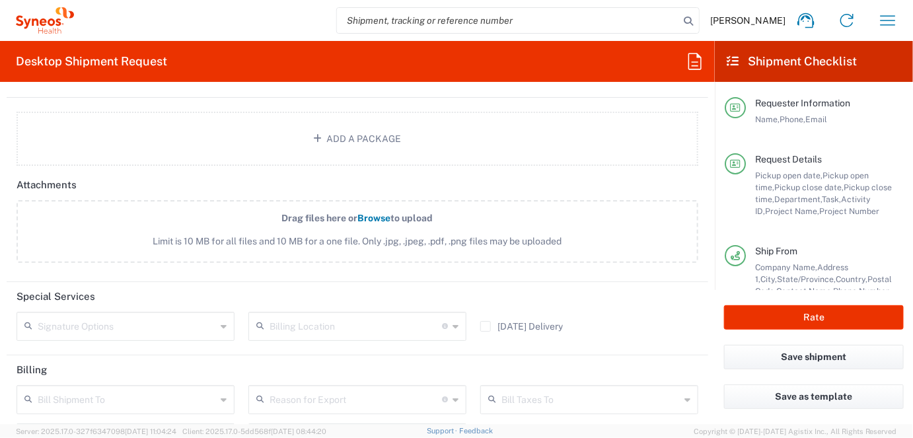
scroll to position [1692, 0]
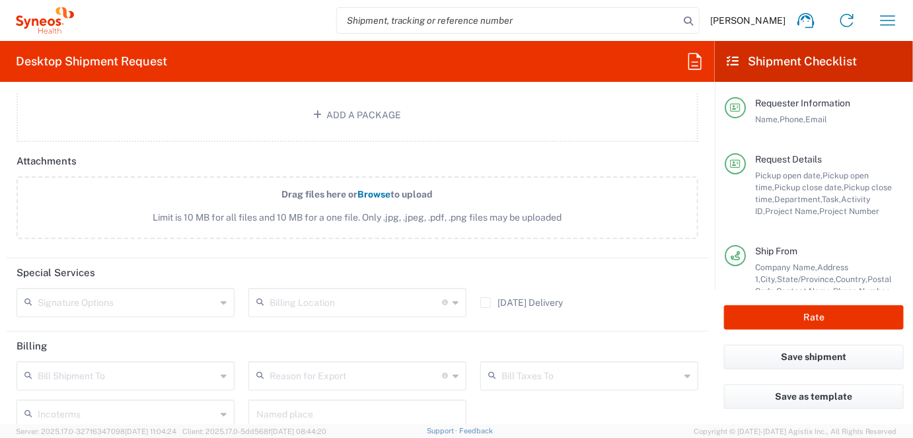
click at [221, 294] on icon at bounding box center [224, 302] width 6 height 21
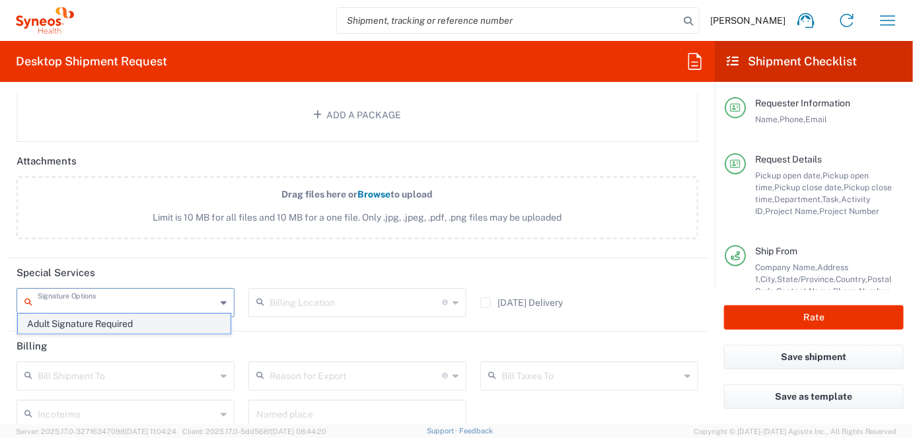
click at [155, 324] on span "Adult Signature Required" at bounding box center [124, 324] width 213 height 20
type input "Adult Signature Required"
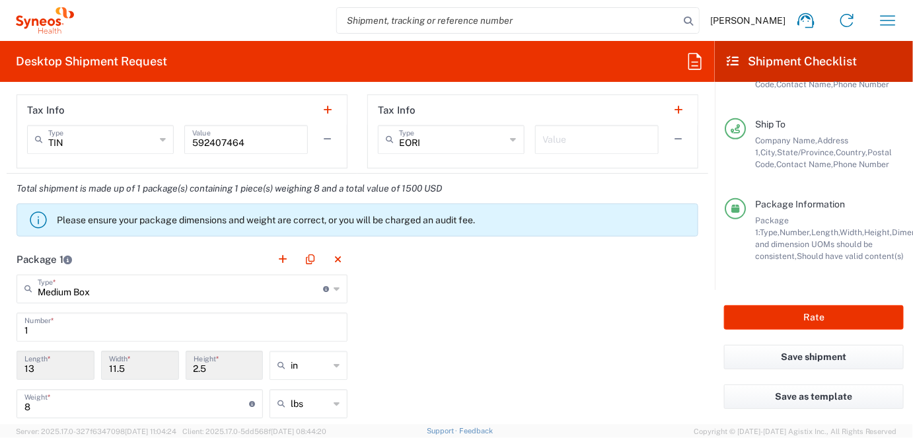
scroll to position [217, 0]
click at [819, 316] on button "Rate" at bounding box center [814, 317] width 180 height 24
type input "4510 DEPARTMENTAL EXPENSE"
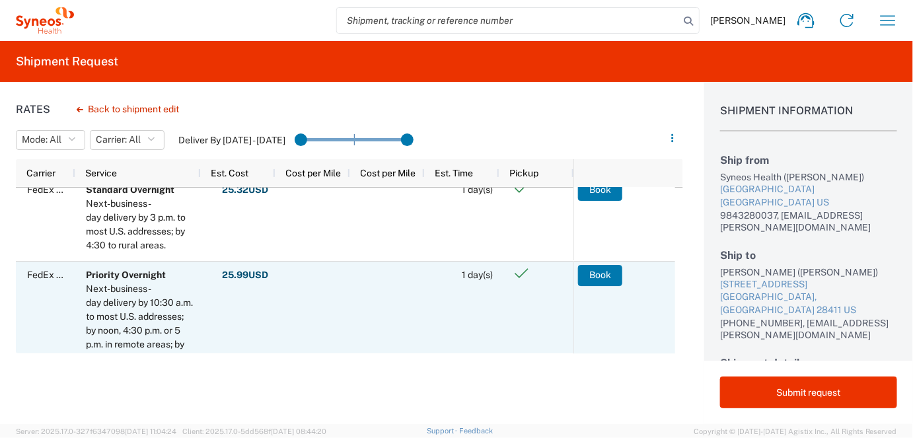
scroll to position [211, 0]
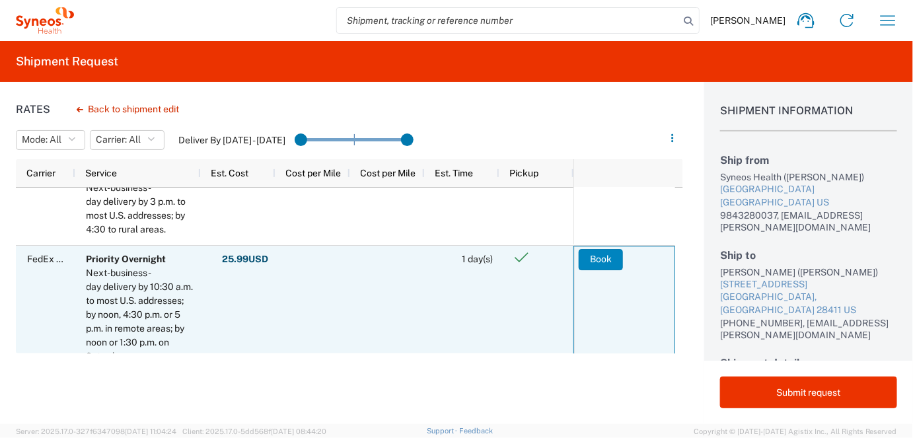
click at [597, 258] on button "Book" at bounding box center [601, 259] width 44 height 21
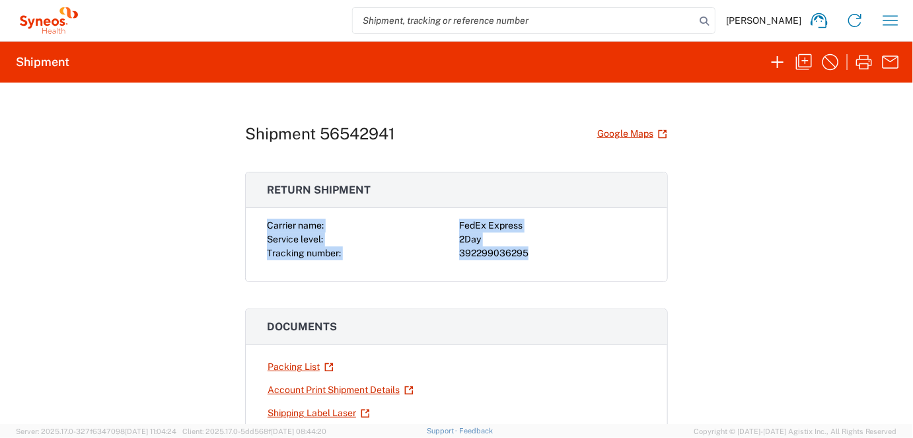
drag, startPoint x: 260, startPoint y: 224, endPoint x: 543, endPoint y: 266, distance: 286.7
click at [543, 266] on div "Carrier name: FedEx Express Service level: 2Day Tracking number: 392299036295" at bounding box center [457, 250] width 422 height 63
drag, startPoint x: 543, startPoint y: 266, endPoint x: 488, endPoint y: 250, distance: 57.1
copy div "Carrier name: FedEx Express Service level: 2Day Tracking number: 392299036295"
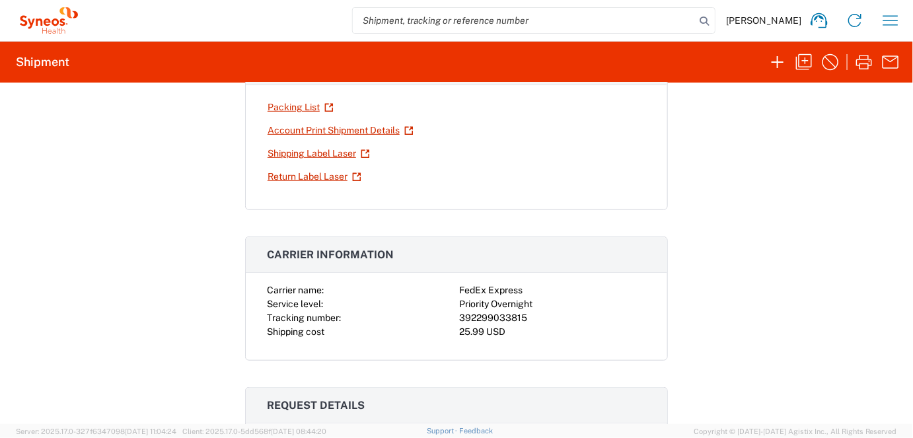
scroll to position [264, 0]
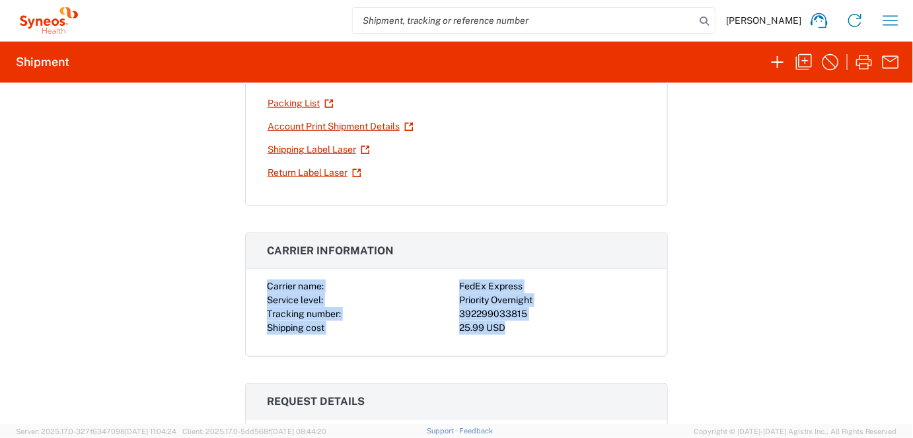
drag, startPoint x: 261, startPoint y: 278, endPoint x: 533, endPoint y: 326, distance: 275.9
click at [533, 326] on div "Carrier name: FedEx Express Service level: Priority Overnight Tracking number: …" at bounding box center [457, 318] width 422 height 77
drag, startPoint x: 533, startPoint y: 326, endPoint x: 473, endPoint y: 296, distance: 66.5
copy div "Carrier name: FedEx Express Service level: Priority Overnight Tracking number: …"
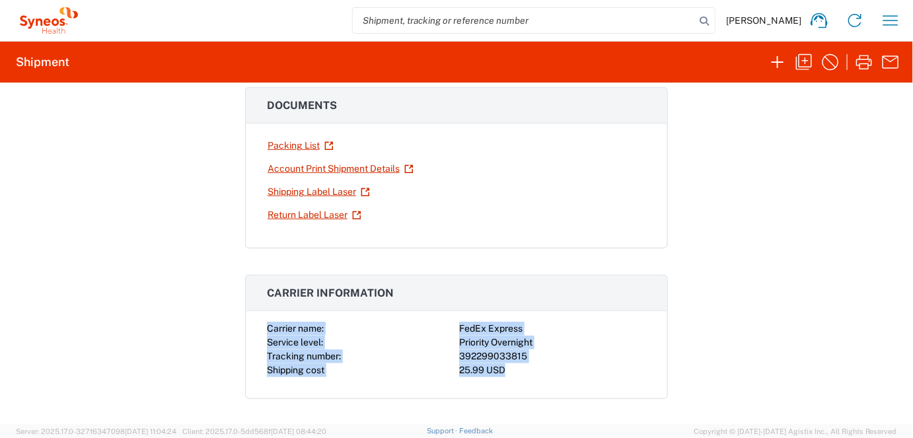
scroll to position [211, 0]
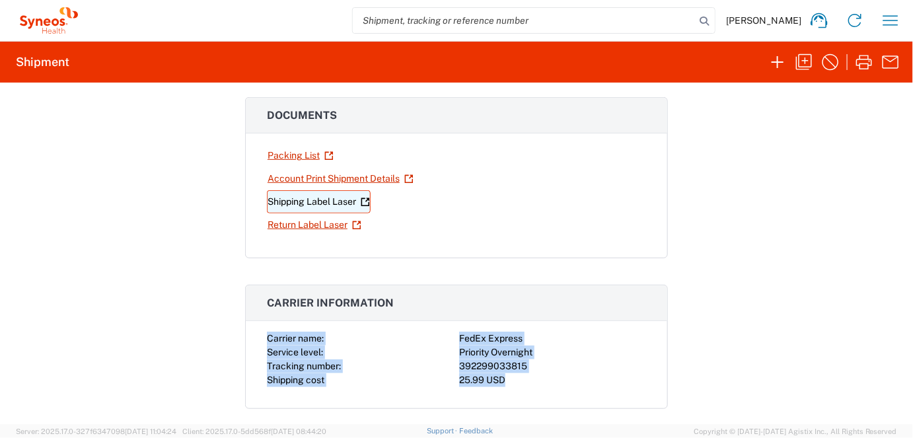
click at [336, 196] on link "Shipping Label Laser" at bounding box center [319, 201] width 104 height 23
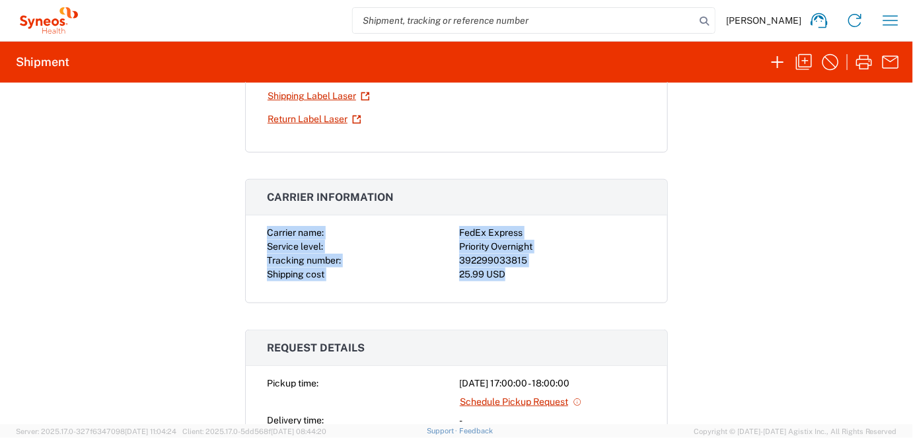
scroll to position [264, 0]
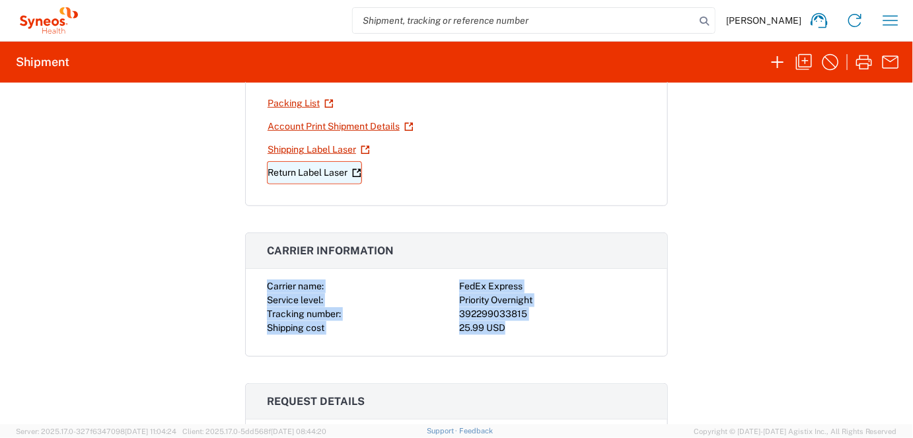
click at [323, 166] on link "Return Label Laser" at bounding box center [314, 172] width 95 height 23
